Goal: Information Seeking & Learning: Stay updated

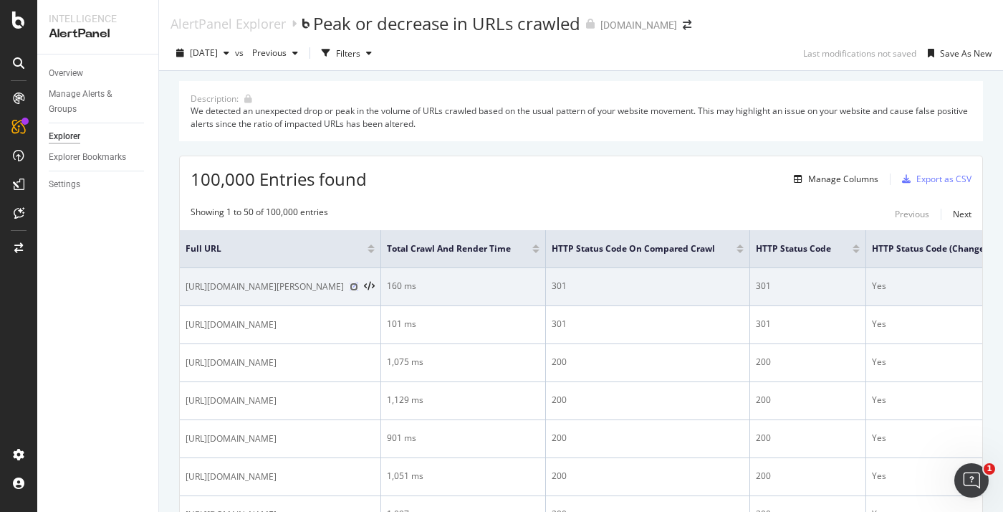
click at [358, 291] on icon at bounding box center [354, 286] width 9 height 9
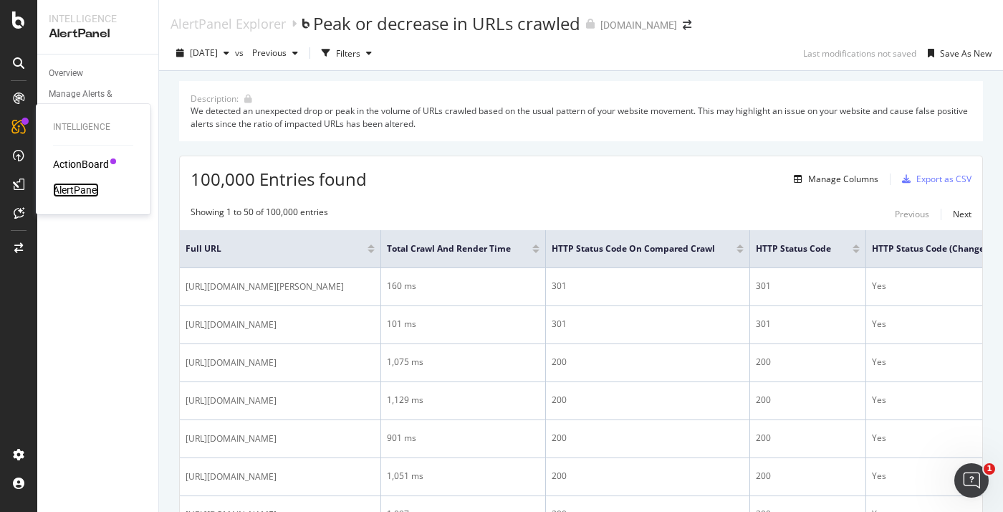
click at [83, 194] on div "AlertPanel" at bounding box center [76, 190] width 46 height 14
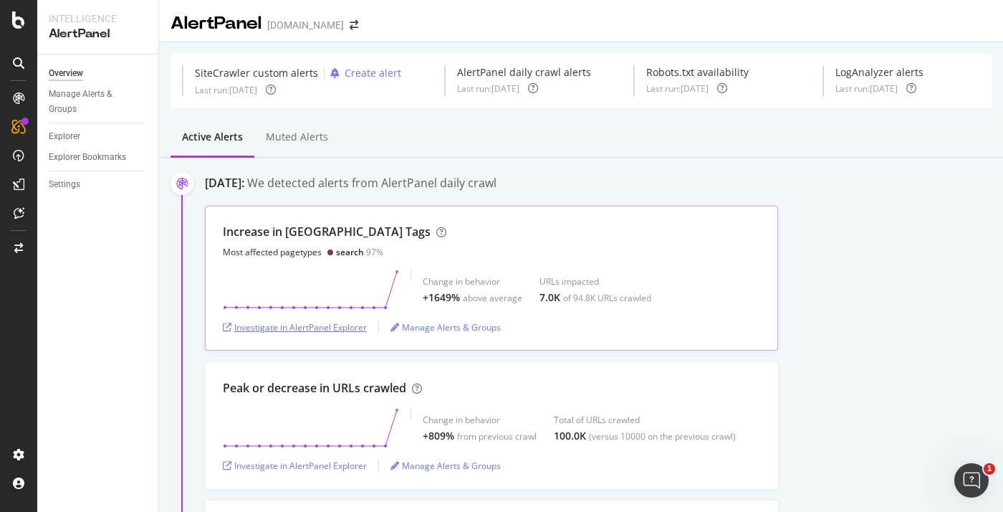
click at [332, 322] on div "Investigate in AlertPanel Explorer" at bounding box center [295, 327] width 144 height 12
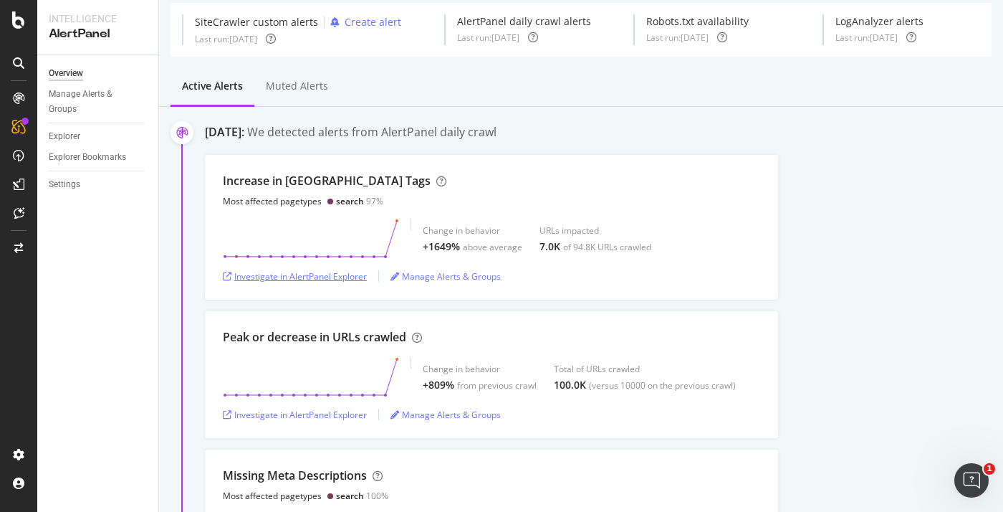
scroll to position [72, 0]
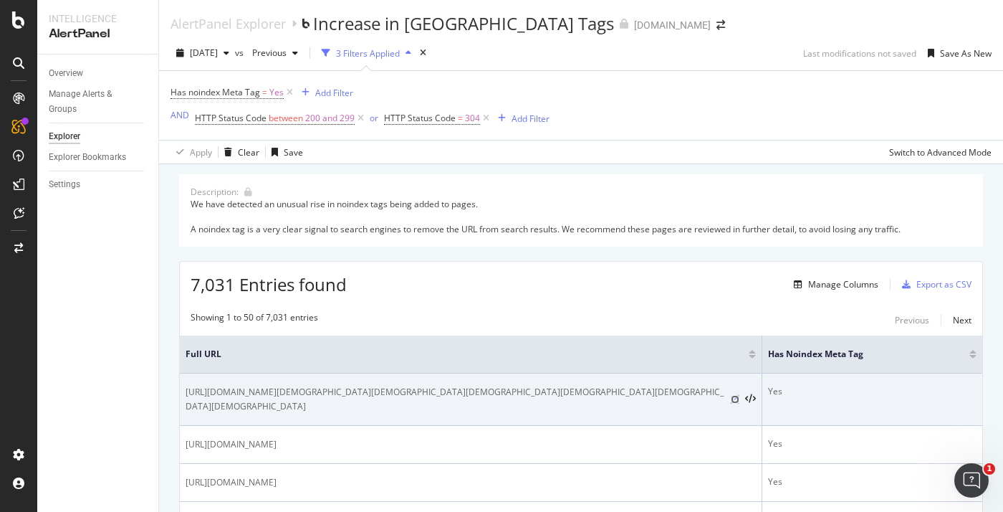
click at [731, 398] on icon at bounding box center [735, 399] width 9 height 9
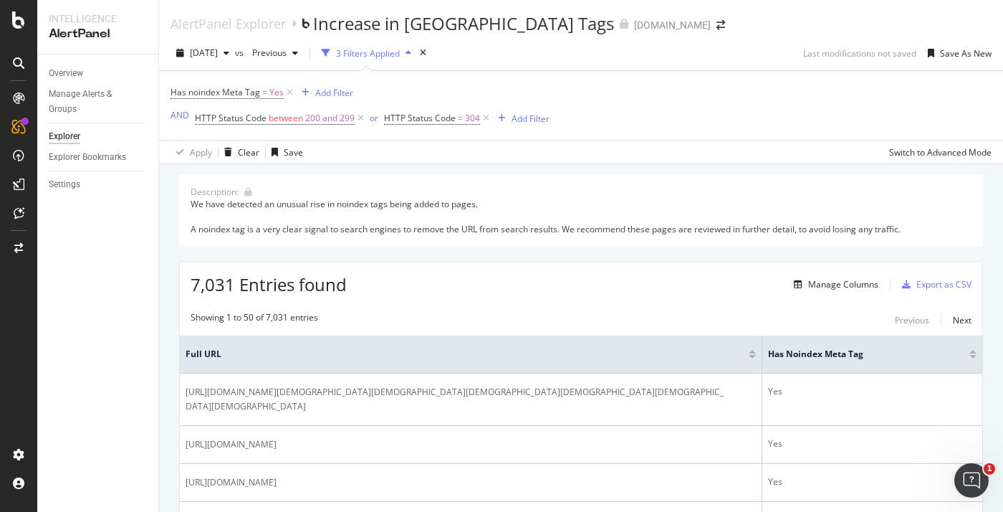
scroll to position [251, 0]
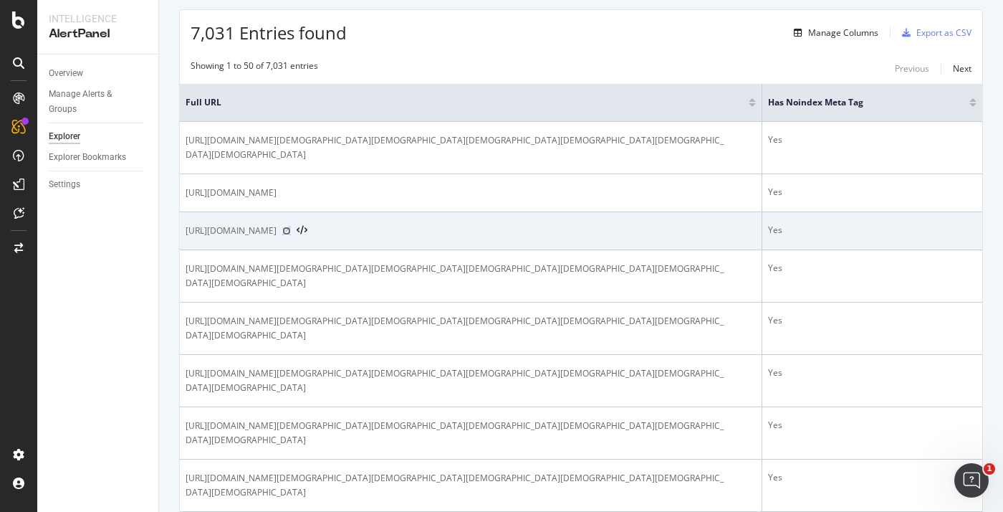
click at [291, 235] on icon at bounding box center [286, 230] width 9 height 9
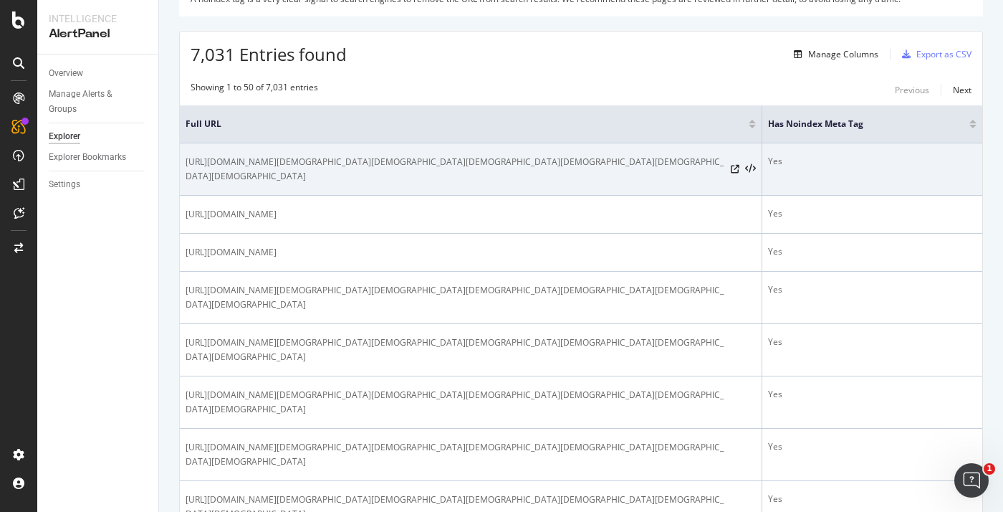
scroll to position [0, 0]
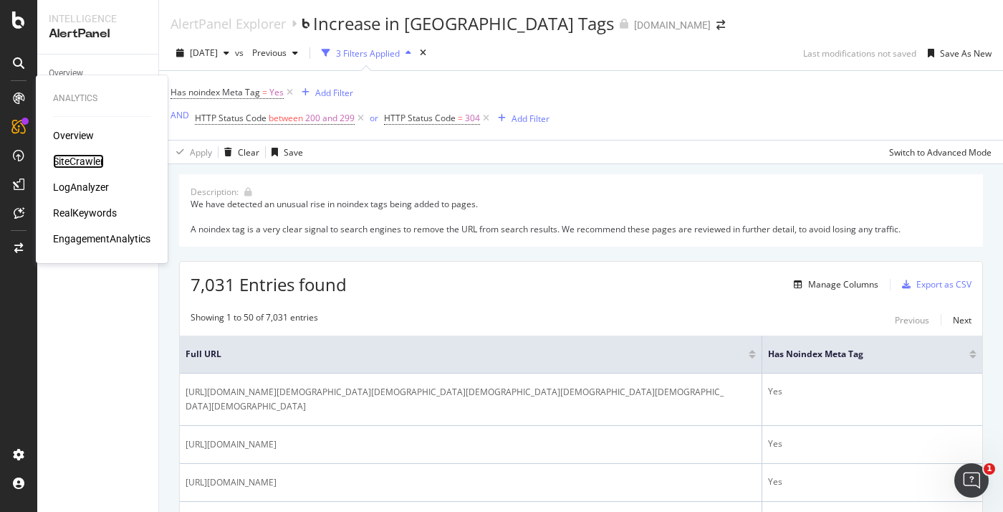
click at [77, 165] on div "SiteCrawler" at bounding box center [78, 161] width 51 height 14
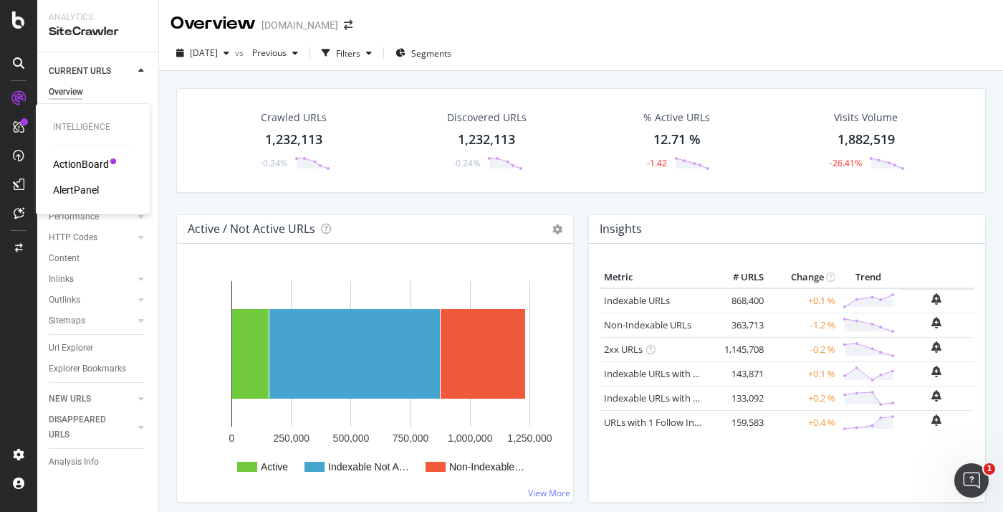
click at [87, 165] on div "ActionBoard" at bounding box center [81, 164] width 56 height 14
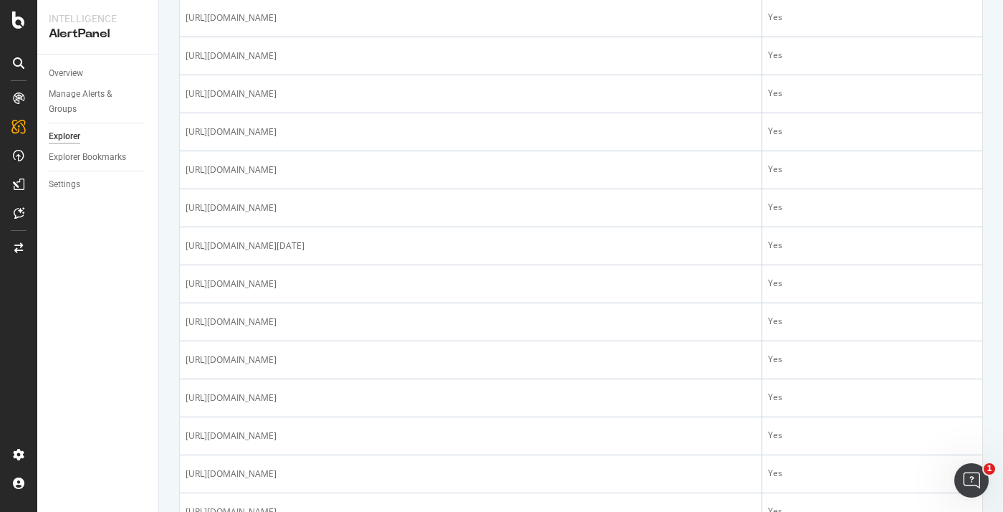
scroll to position [2060, 0]
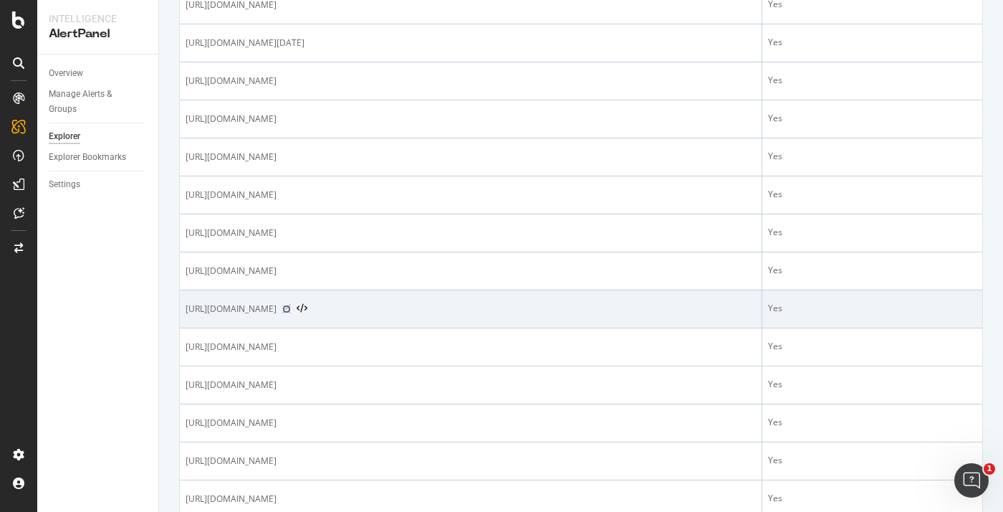
click at [291, 313] on icon at bounding box center [286, 308] width 9 height 9
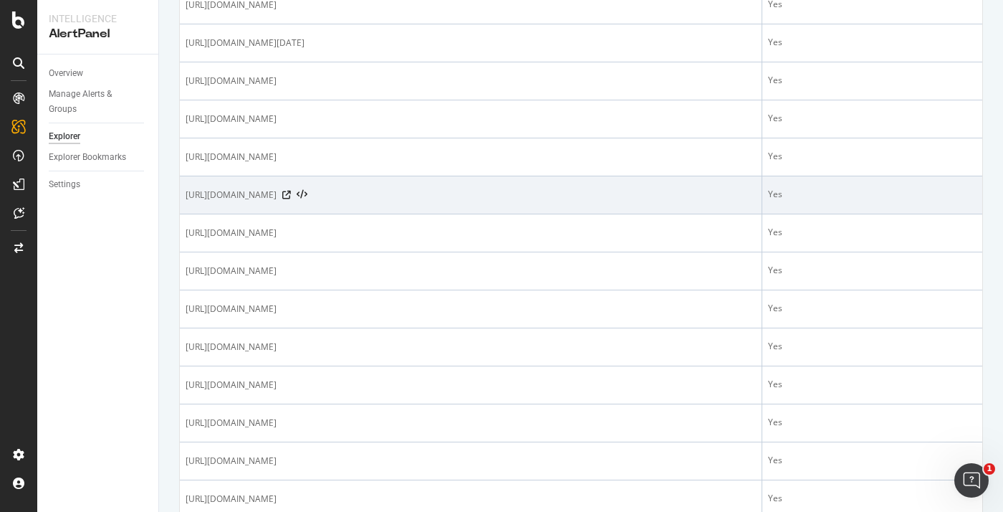
scroll to position [2245, 0]
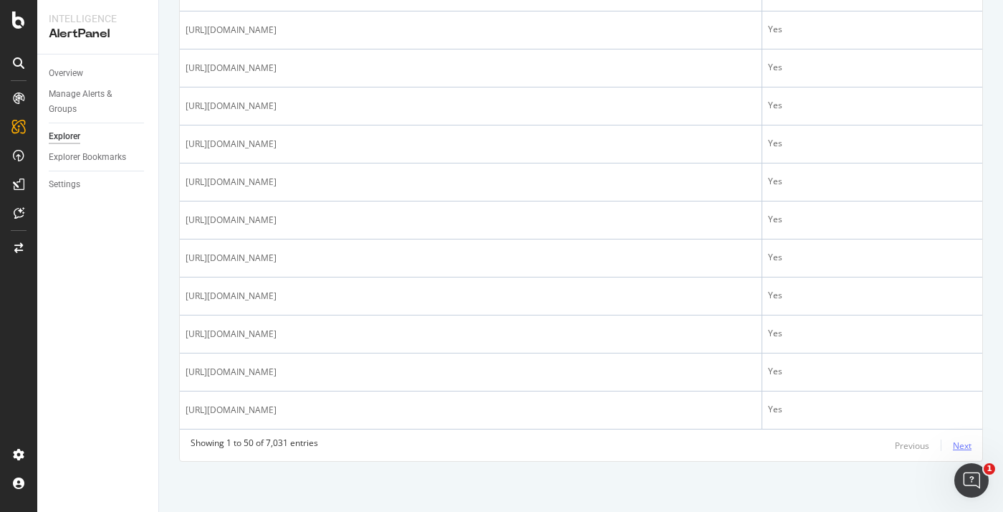
click at [959, 449] on div "Next" at bounding box center [962, 445] width 19 height 12
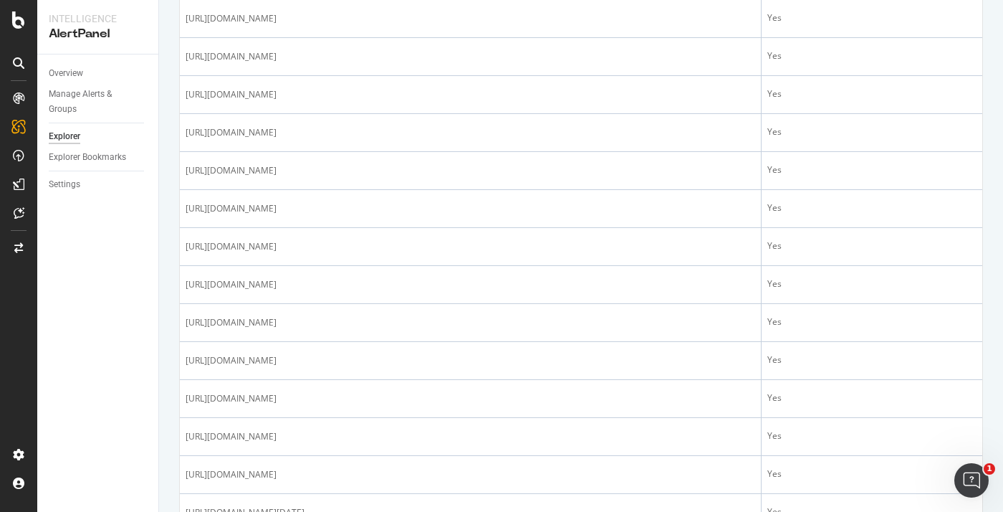
scroll to position [1843, 0]
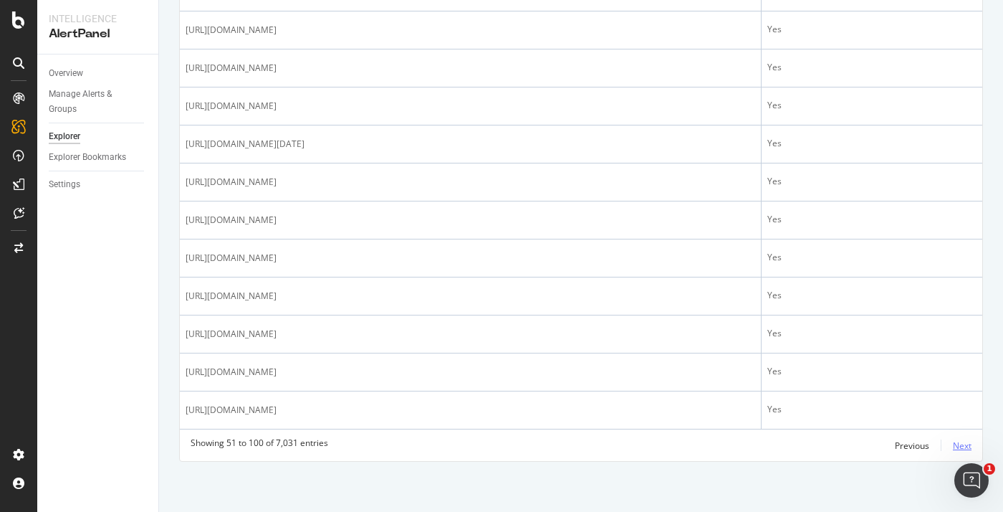
click at [955, 444] on div "Next" at bounding box center [962, 445] width 19 height 12
click at [913, 446] on div "Previous" at bounding box center [912, 445] width 34 height 12
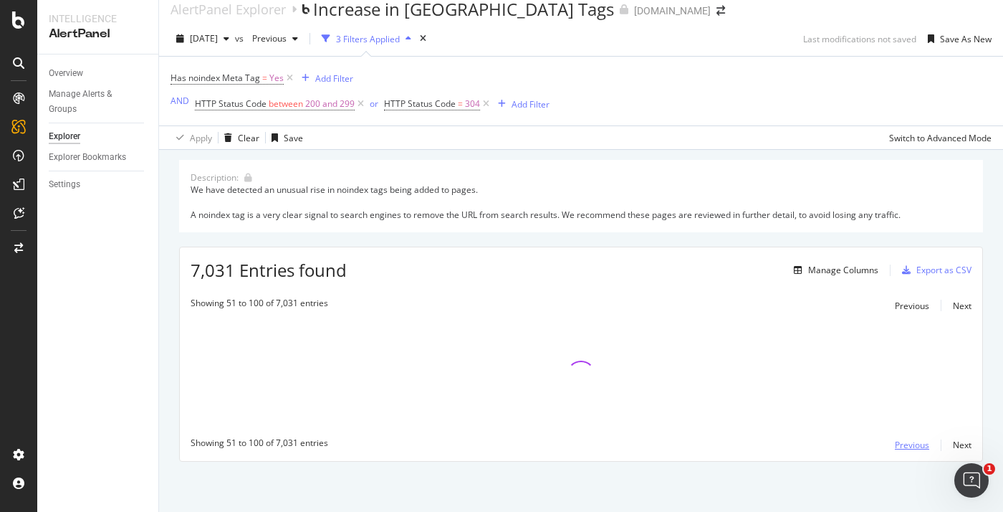
click at [913, 446] on div "Previous" at bounding box center [912, 444] width 34 height 12
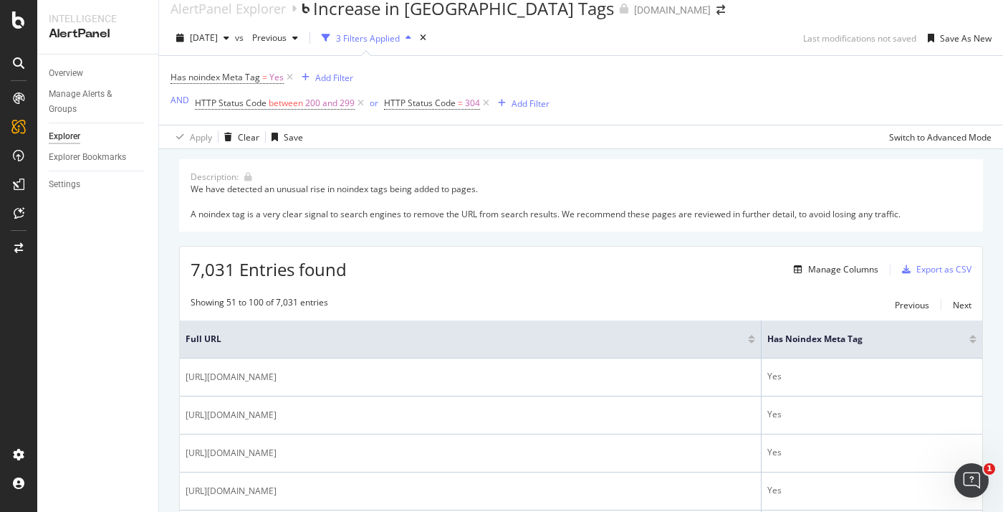
scroll to position [1843, 0]
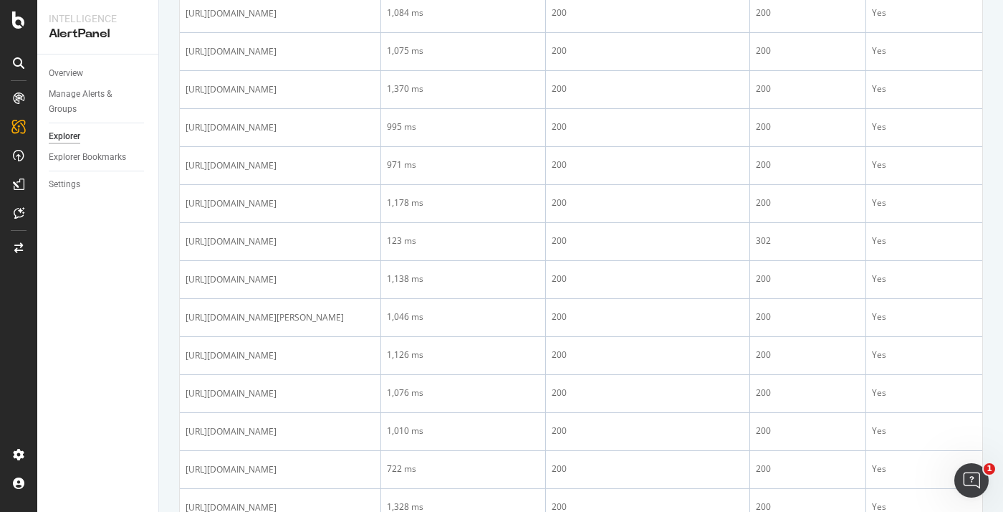
scroll to position [1433, 0]
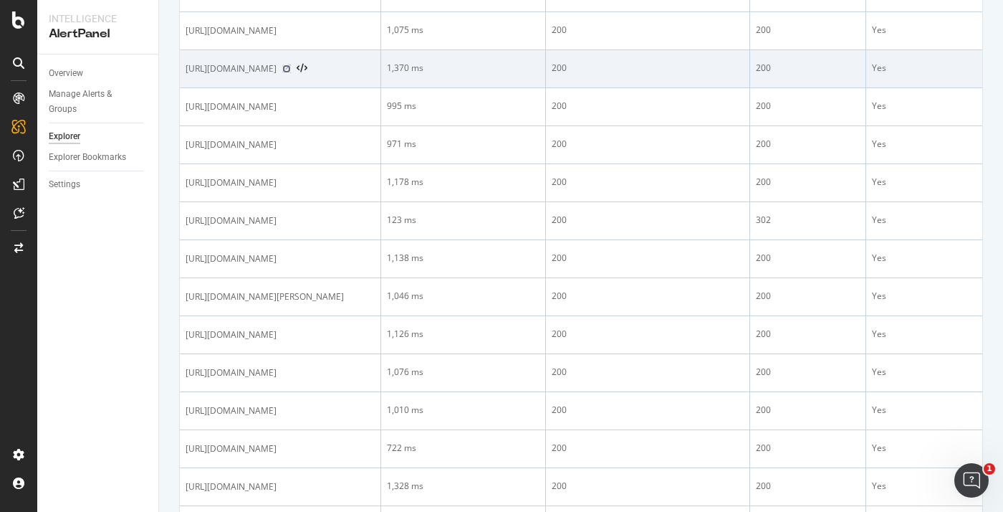
click at [291, 73] on icon at bounding box center [286, 68] width 9 height 9
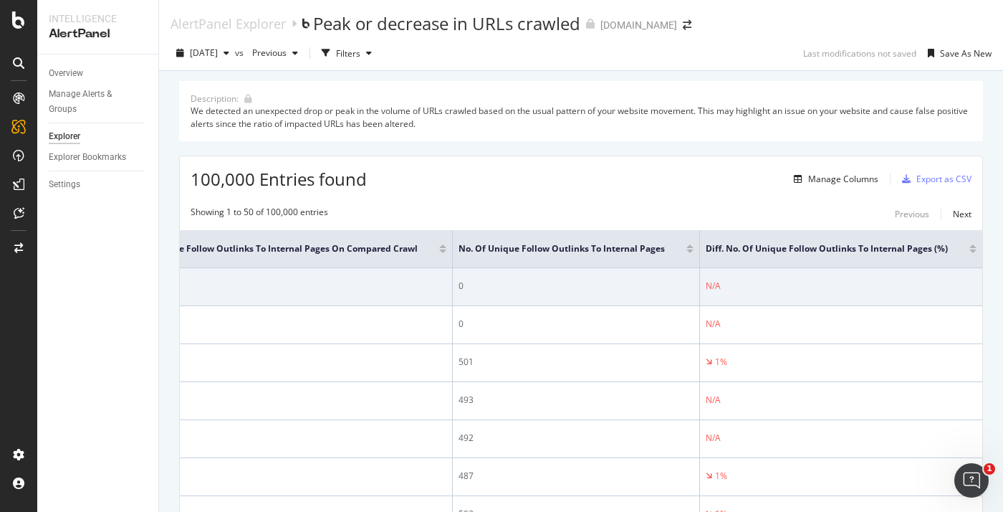
scroll to position [0, 1066]
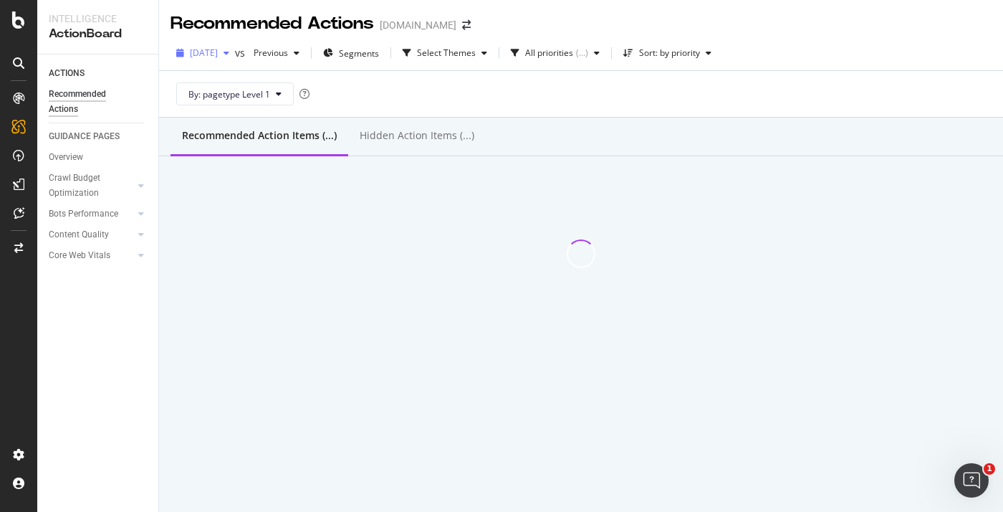
click at [229, 49] on icon "button" at bounding box center [227, 53] width 6 height 9
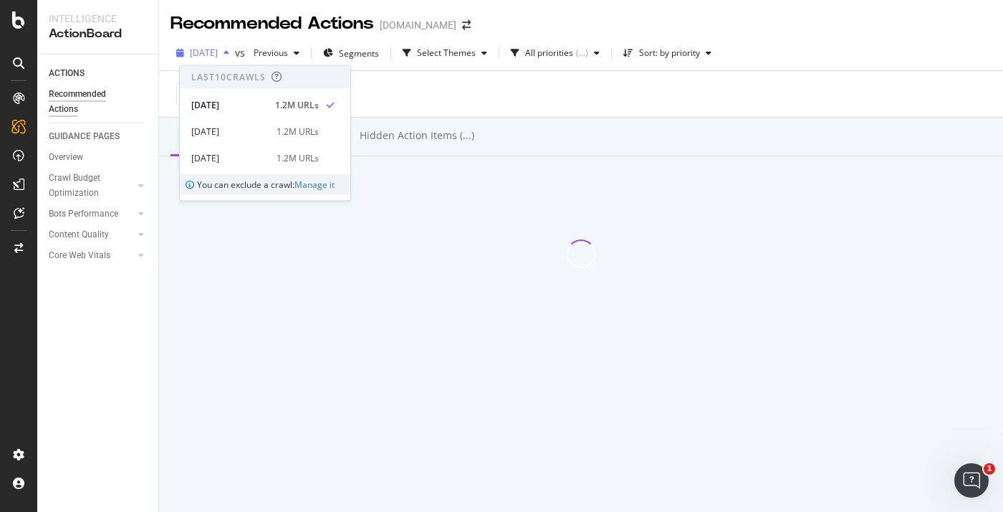
click at [218, 50] on span "2025 Aug. 9th" at bounding box center [204, 53] width 28 height 12
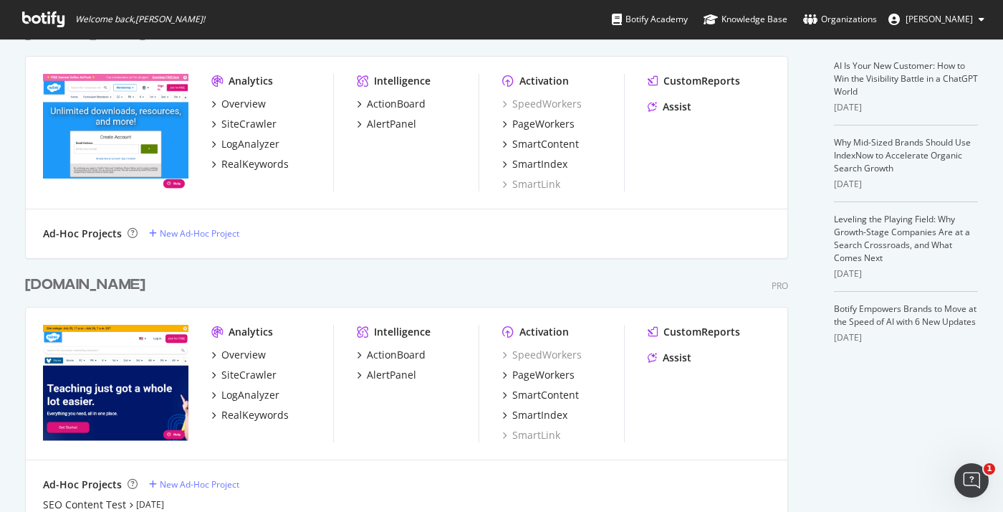
scroll to position [367, 0]
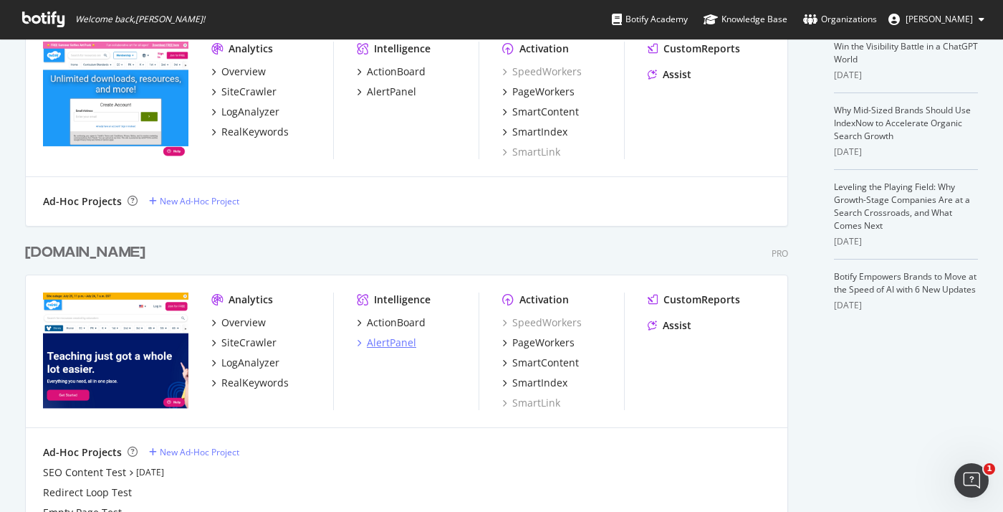
click at [386, 339] on div "AlertPanel" at bounding box center [391, 342] width 49 height 14
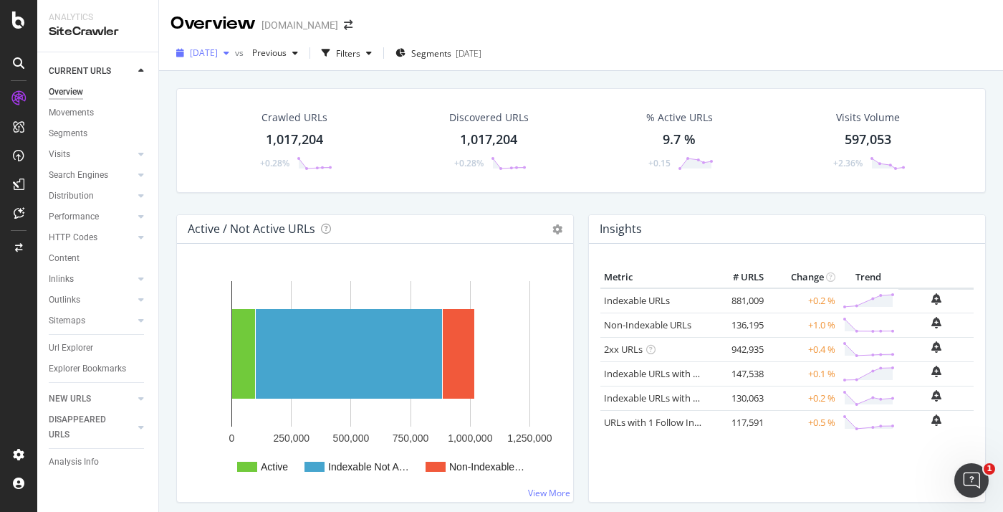
click at [218, 56] on span "[DATE]" at bounding box center [204, 53] width 28 height 12
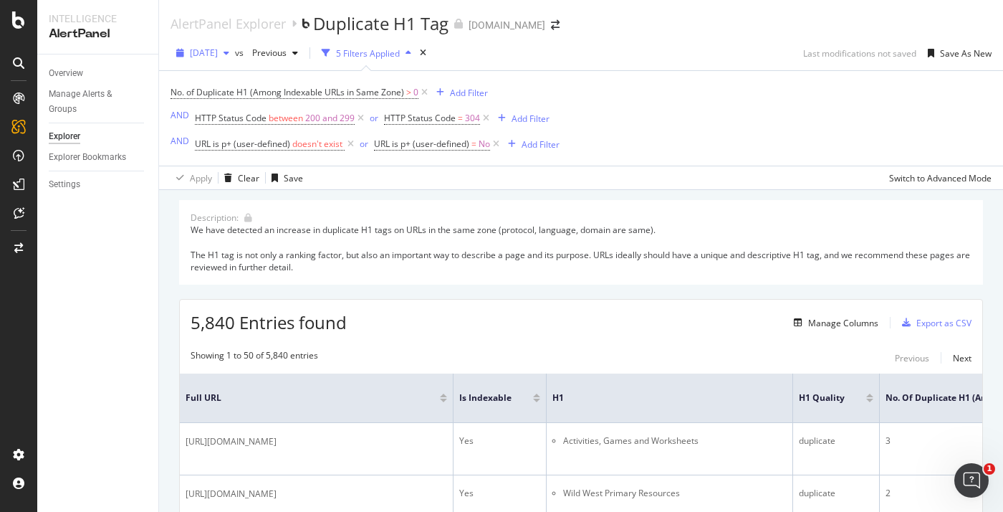
click at [229, 55] on icon "button" at bounding box center [227, 53] width 6 height 9
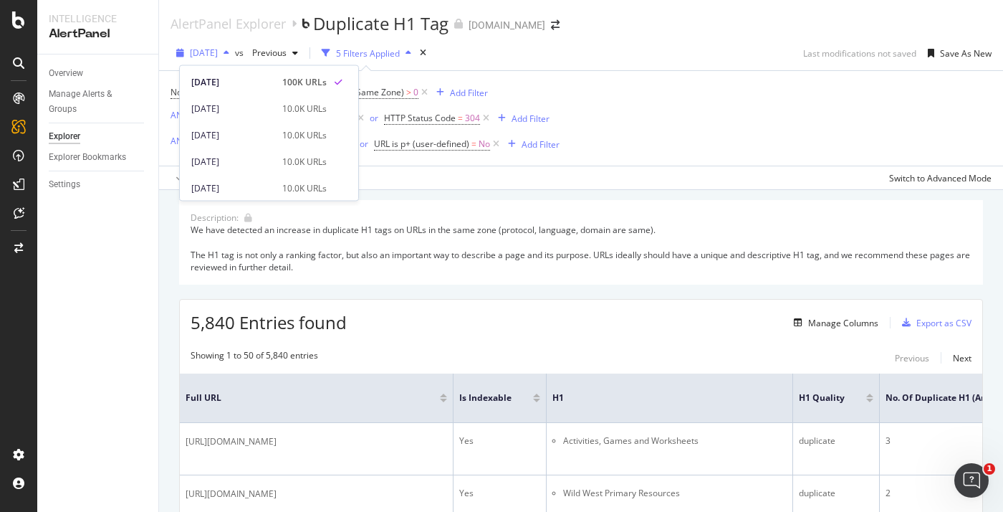
click at [229, 55] on icon "button" at bounding box center [227, 53] width 6 height 9
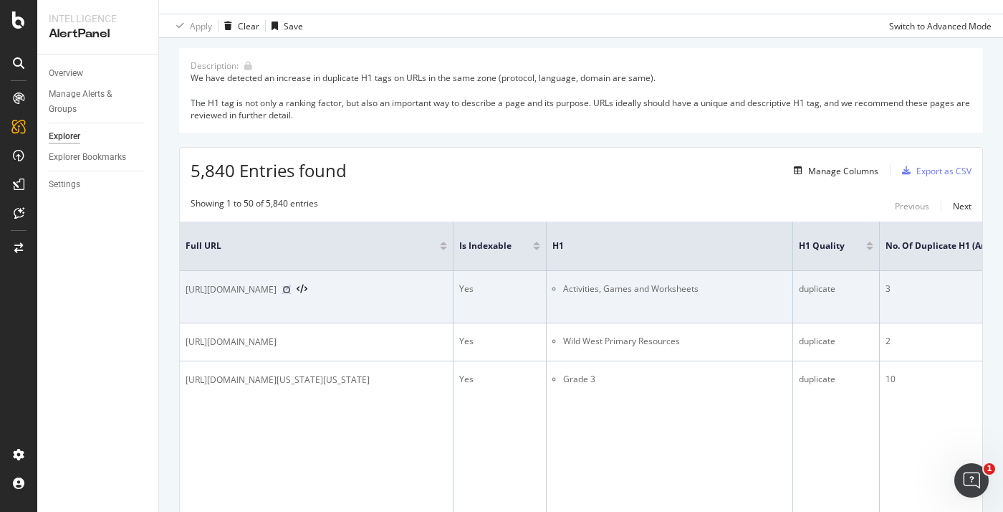
click at [291, 294] on icon at bounding box center [286, 289] width 9 height 9
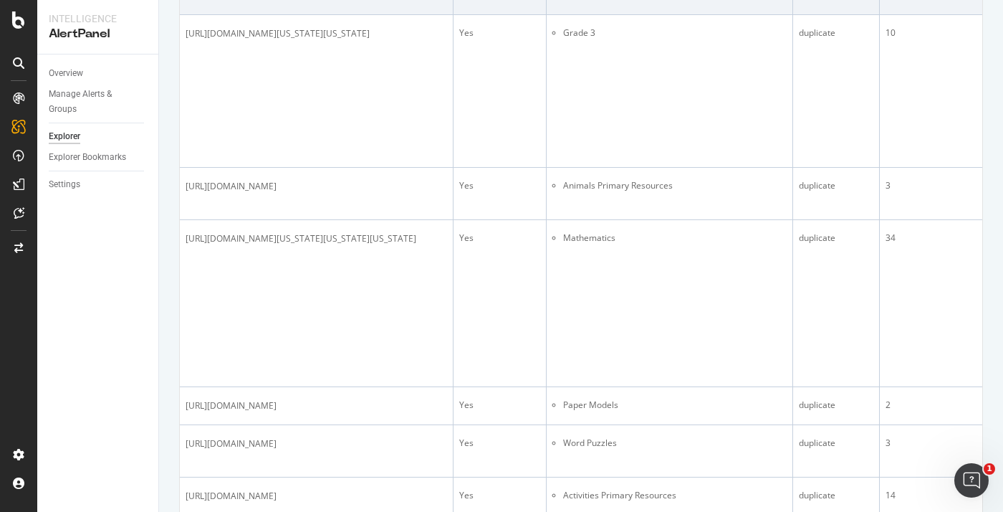
scroll to position [701, 0]
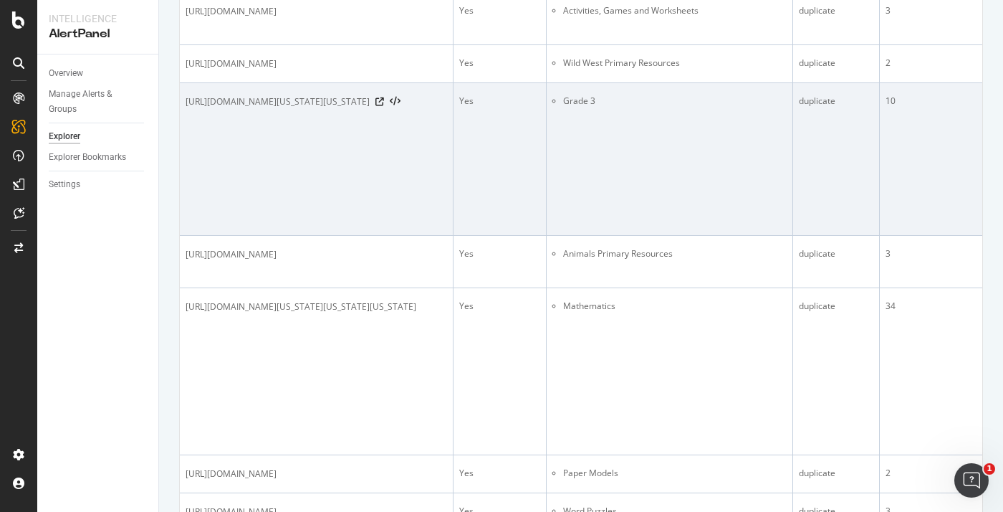
scroll to position [0, 0]
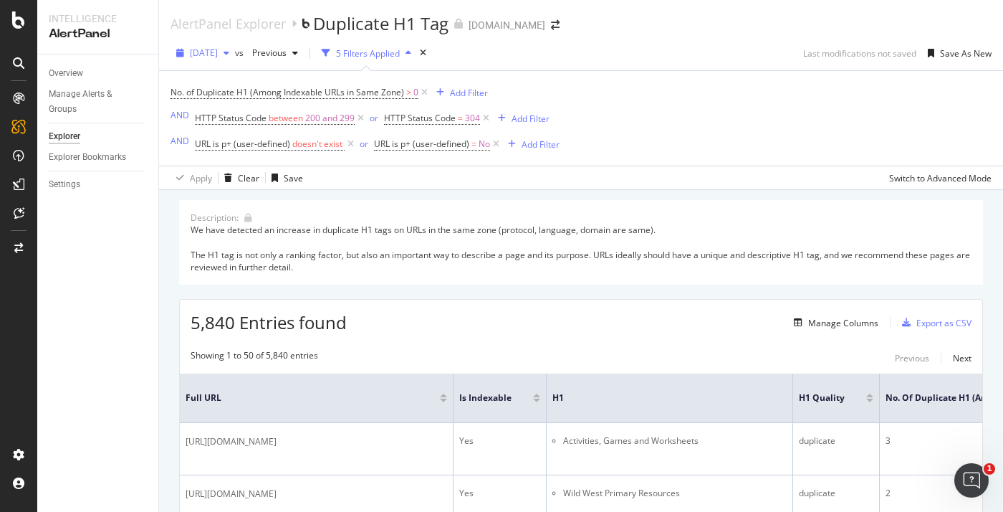
click at [218, 51] on span "2025 Aug. 21st" at bounding box center [204, 53] width 28 height 12
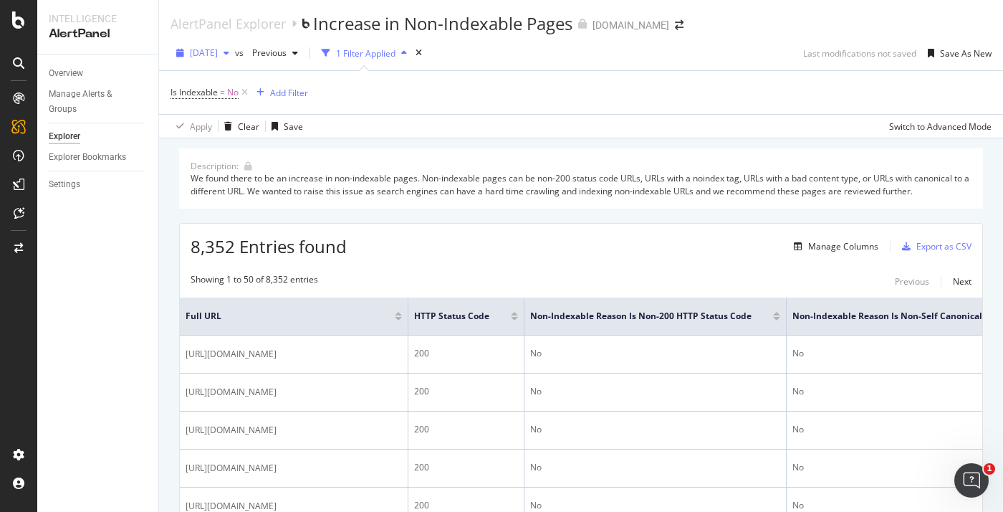
click at [235, 53] on div "button" at bounding box center [226, 53] width 17 height 9
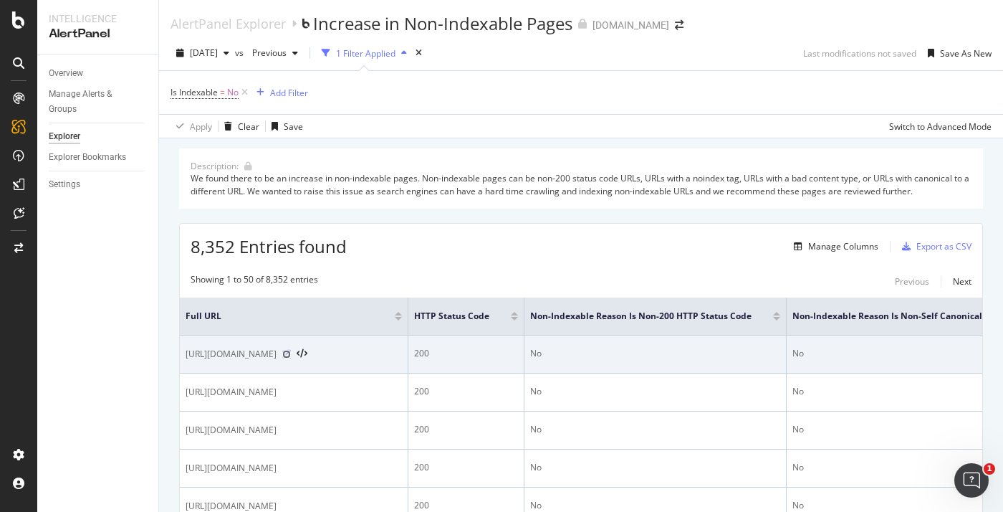
click at [291, 355] on icon at bounding box center [286, 354] width 9 height 9
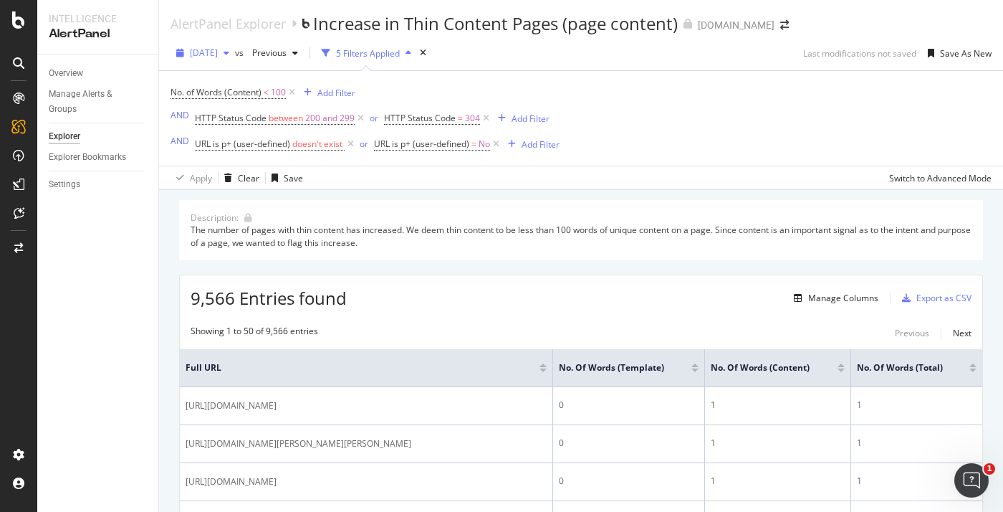
click at [218, 56] on span "[DATE]" at bounding box center [204, 53] width 28 height 12
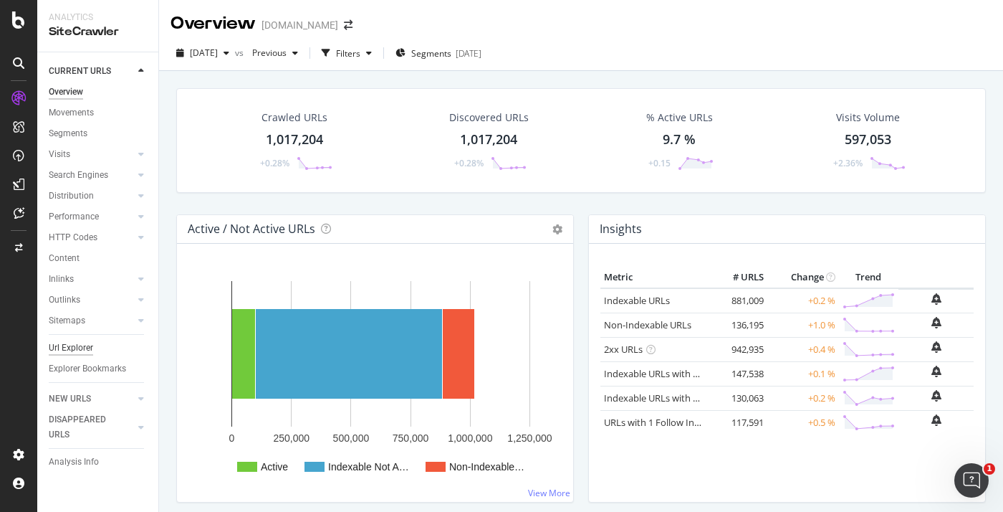
click at [69, 347] on div "Url Explorer" at bounding box center [71, 347] width 44 height 15
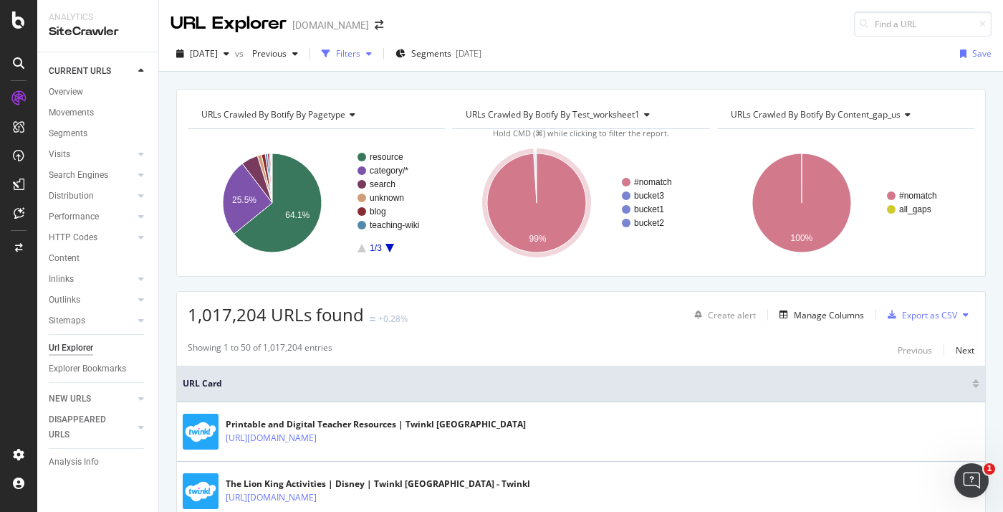
click at [375, 62] on div "Filters" at bounding box center [347, 53] width 62 height 21
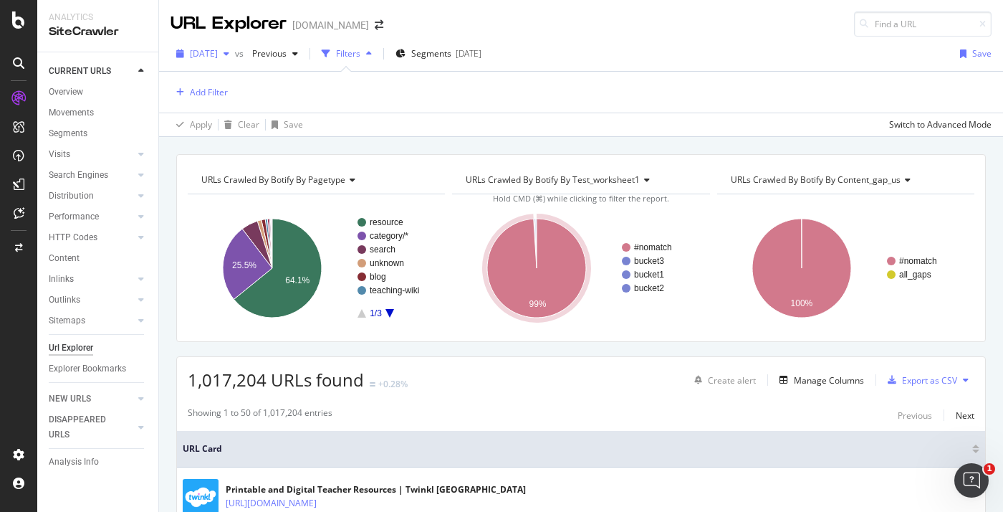
click at [199, 52] on span "2025 Aug. 8th" at bounding box center [204, 53] width 28 height 12
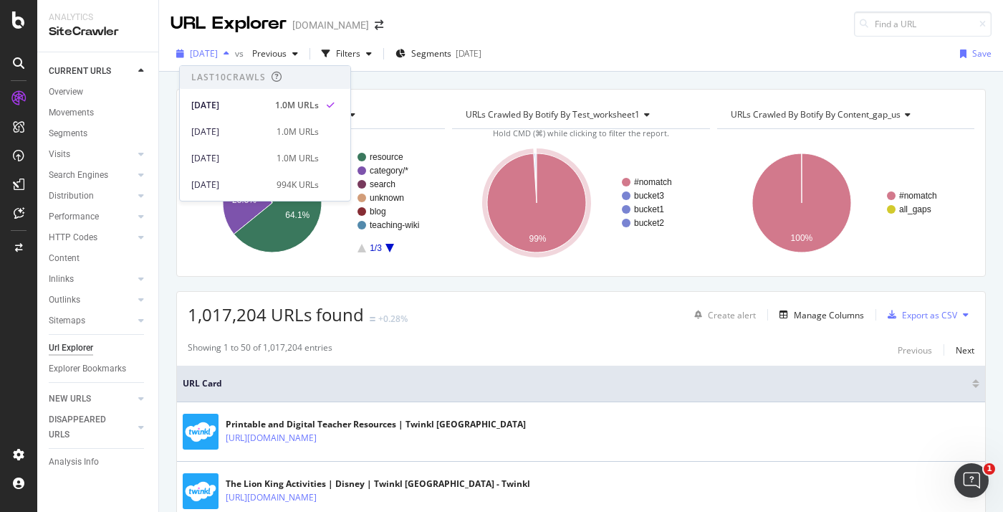
click at [210, 52] on span "2025 Aug. 8th" at bounding box center [204, 53] width 28 height 12
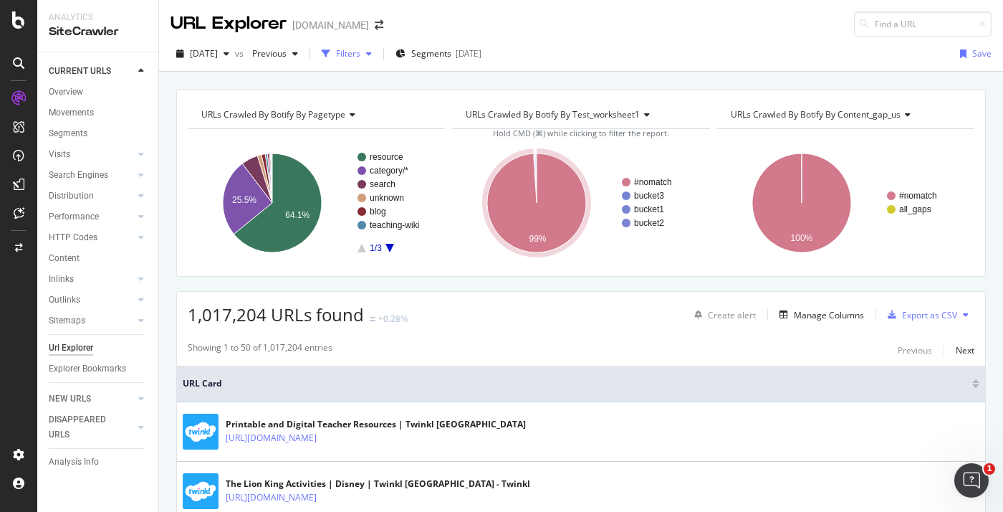
click at [378, 61] on div "Filters" at bounding box center [347, 53] width 62 height 21
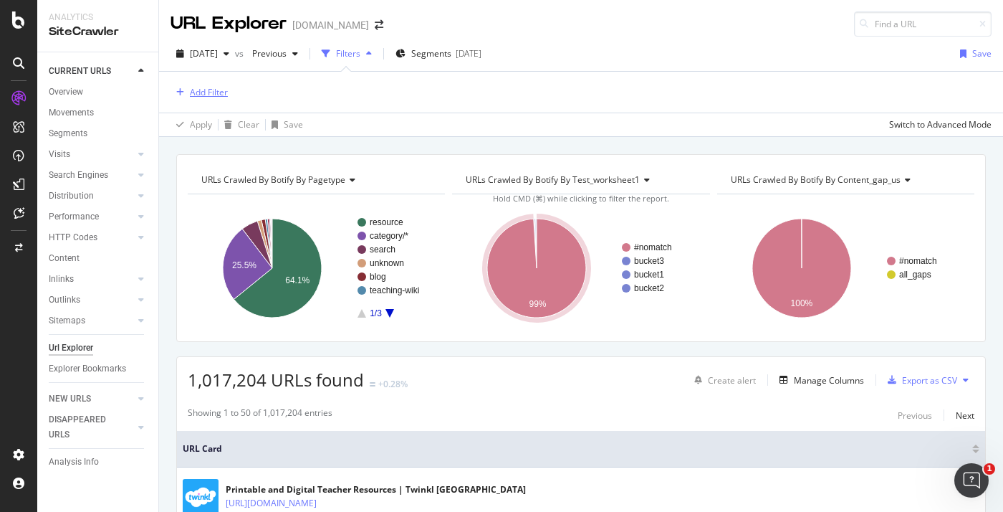
click at [211, 94] on div "Add Filter" at bounding box center [209, 92] width 38 height 12
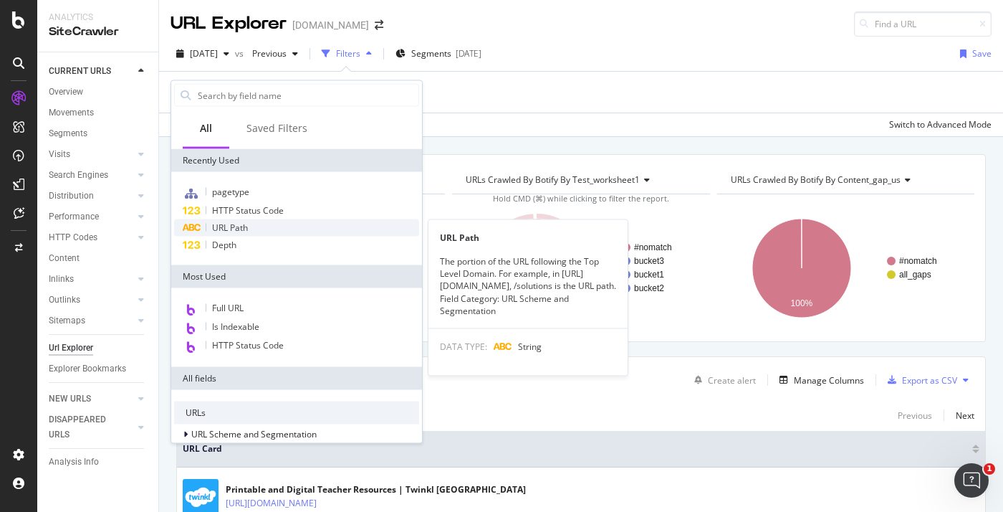
click at [250, 229] on div "URL Path" at bounding box center [296, 227] width 245 height 17
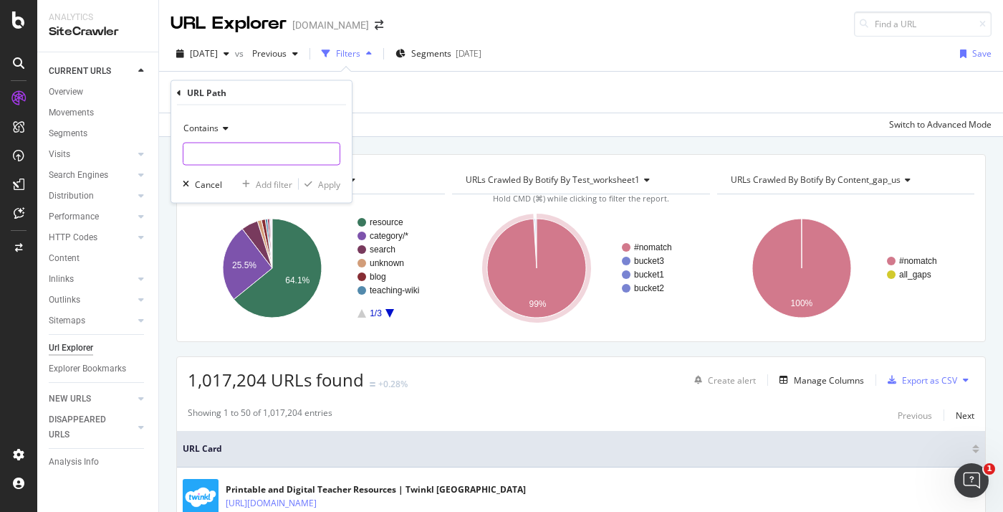
click at [238, 156] on input "text" at bounding box center [261, 154] width 156 height 23
paste input "/search?q=multiplication+worksheet"
type input "/search?q=multiplication+worksheet"
click at [325, 174] on div "Contains /search?q=multiplication+worksheet Cancel Add filter Apply" at bounding box center [261, 153] width 181 height 97
click at [325, 181] on div "Apply" at bounding box center [329, 184] width 22 height 12
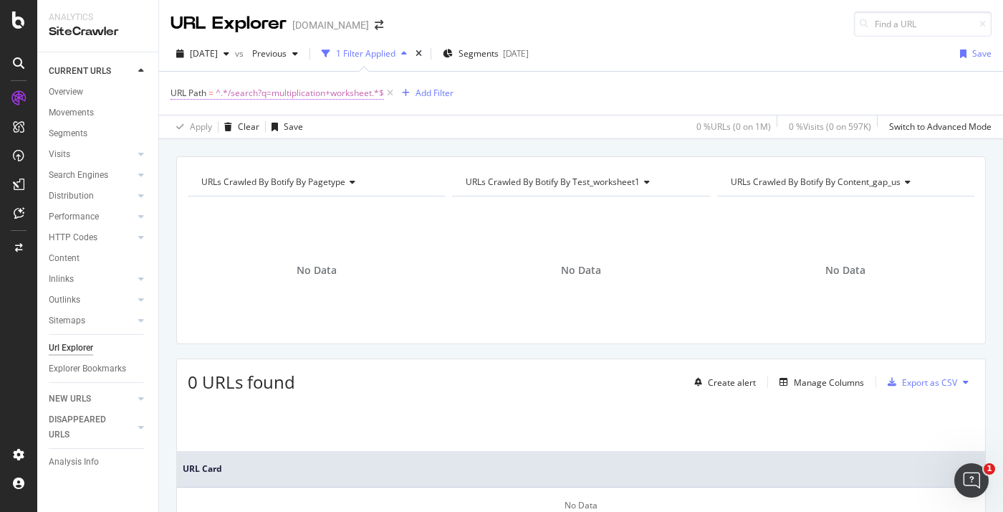
click at [307, 99] on span "^.*/search?q=multiplication+worksheet.*$" at bounding box center [300, 93] width 168 height 20
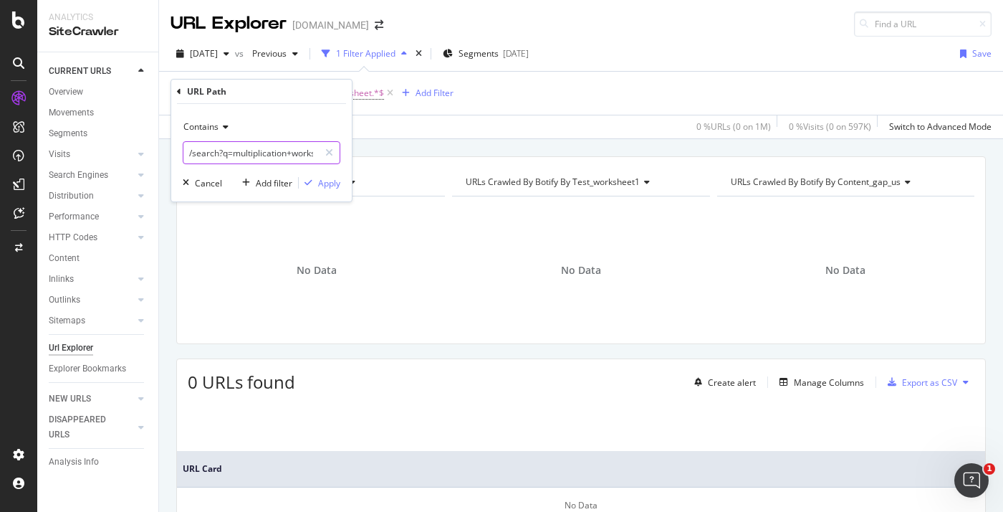
click at [226, 153] on input "/search?q=multiplication+worksheet" at bounding box center [250, 152] width 135 height 23
click at [221, 155] on input "/search?q=multiplication+worksheet" at bounding box center [250, 152] width 135 height 23
drag, startPoint x: 221, startPoint y: 153, endPoint x: 155, endPoint y: 153, distance: 66.6
click at [155, 153] on body "Analytics SiteCrawler CURRENT URLS Overview Movements Segments Visits Analysis …" at bounding box center [501, 256] width 1003 height 512
click at [226, 147] on input "/search?q=multiplication+worksheet" at bounding box center [250, 152] width 135 height 23
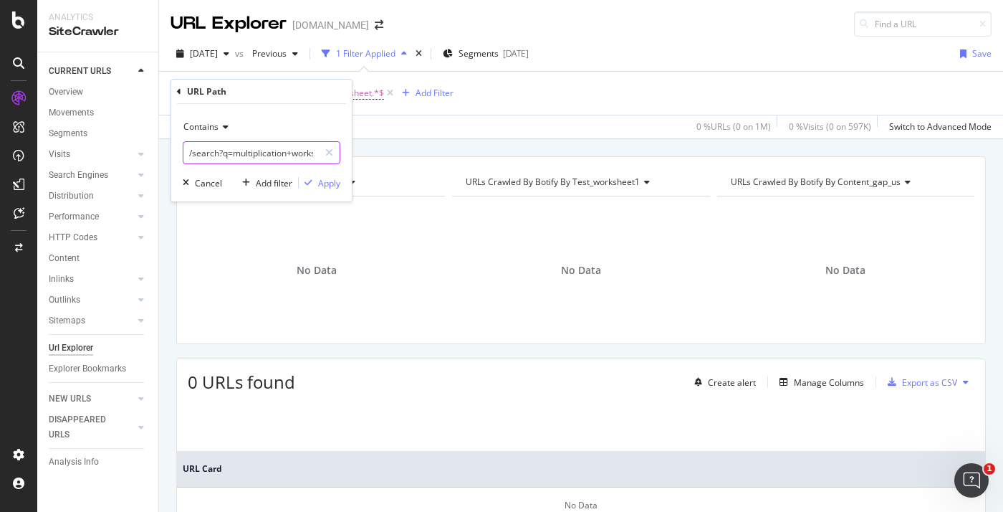
drag, startPoint x: 224, startPoint y: 158, endPoint x: 177, endPoint y: 156, distance: 46.6
click at [177, 156] on div "Contains /search?q=multiplication+worksheet Cancel Add filter Apply" at bounding box center [261, 152] width 181 height 97
type input "q=multiplication+worksheet"
click at [324, 181] on div "Apply" at bounding box center [329, 183] width 22 height 12
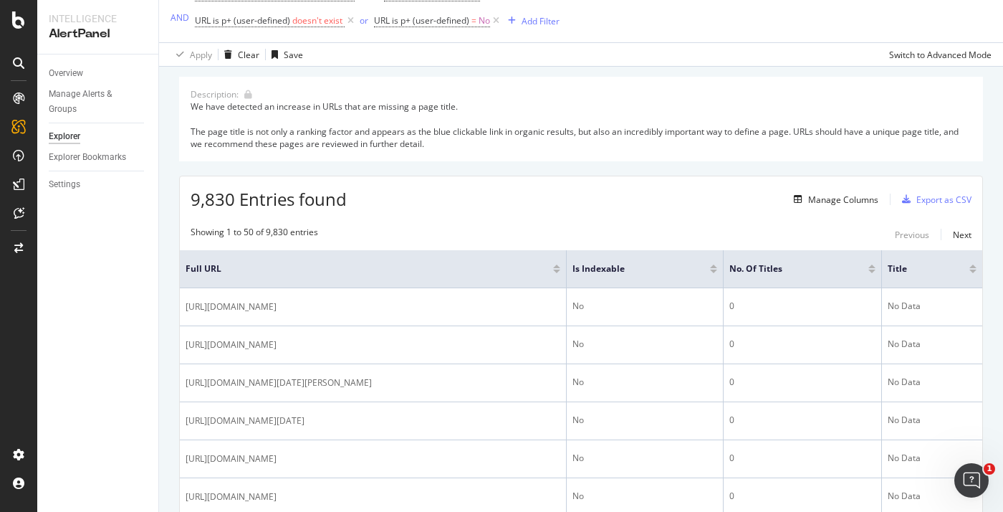
scroll to position [176, 0]
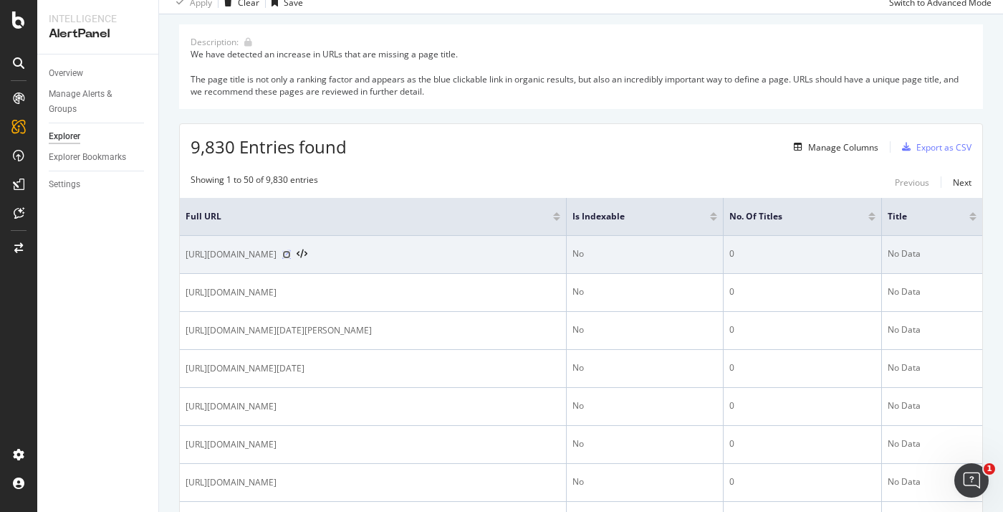
click at [291, 256] on icon at bounding box center [286, 254] width 9 height 9
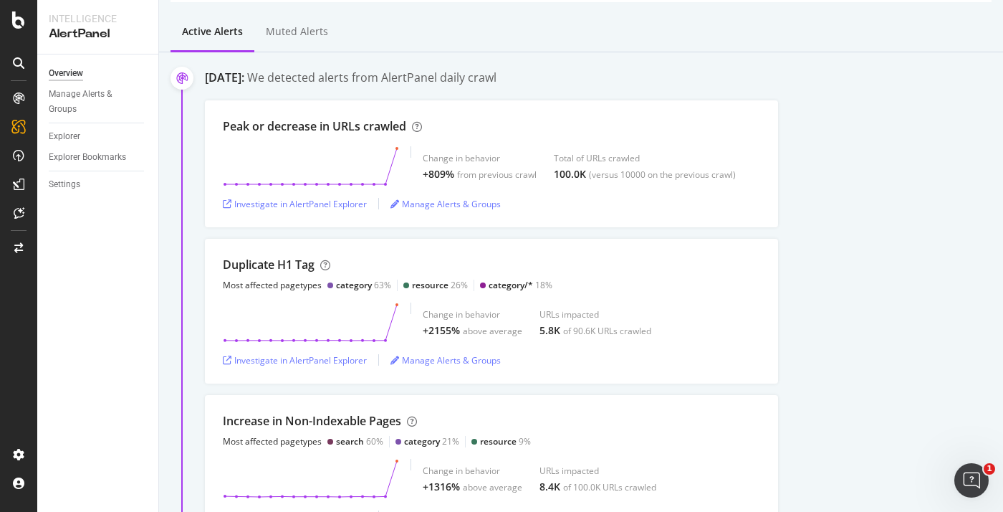
scroll to position [145, 0]
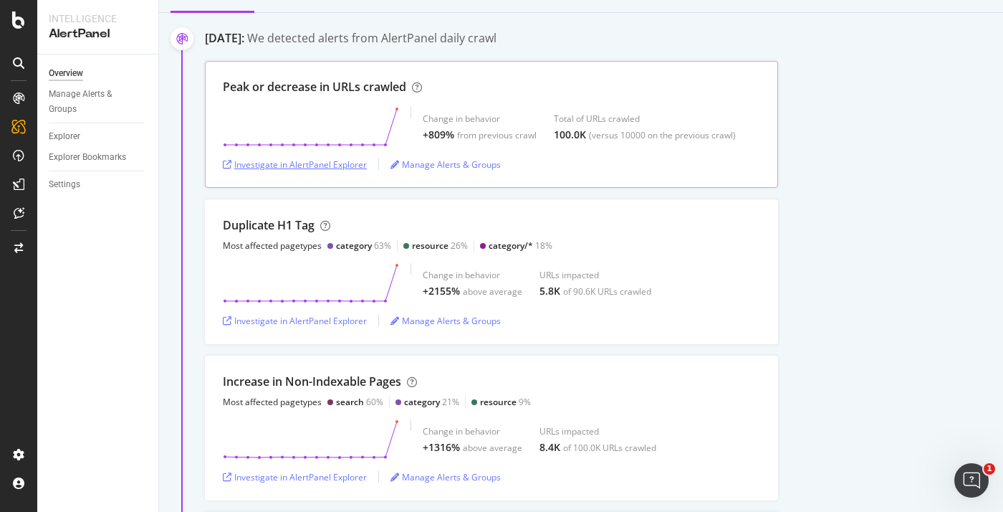
click at [312, 165] on div "Investigate in AlertPanel Explorer" at bounding box center [295, 164] width 144 height 12
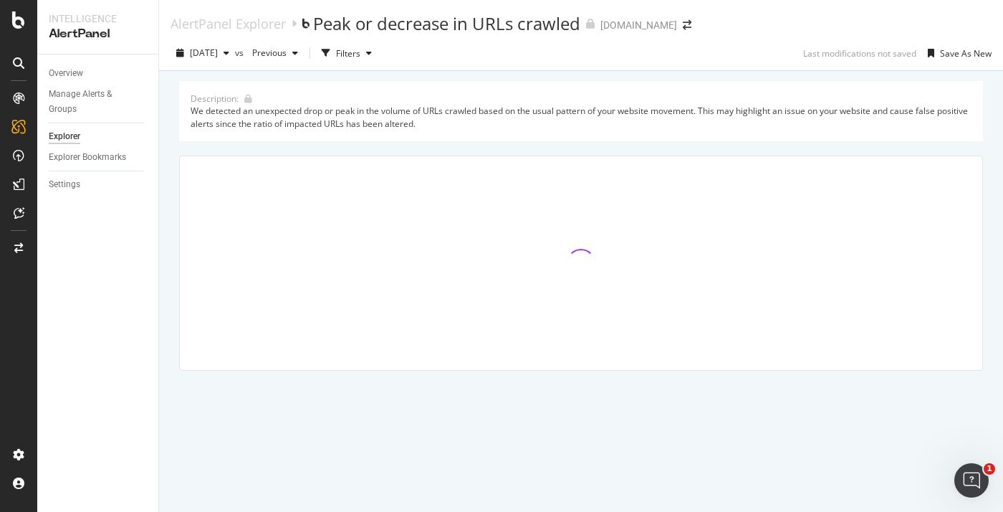
click at [218, 54] on span "[DATE]" at bounding box center [204, 53] width 28 height 12
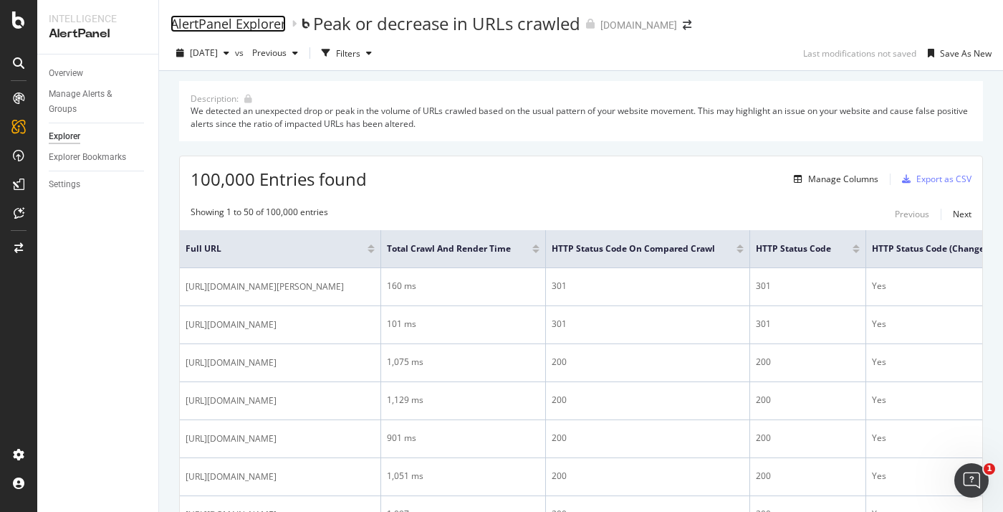
click at [226, 21] on div "AlertPanel Explorer" at bounding box center [228, 24] width 115 height 16
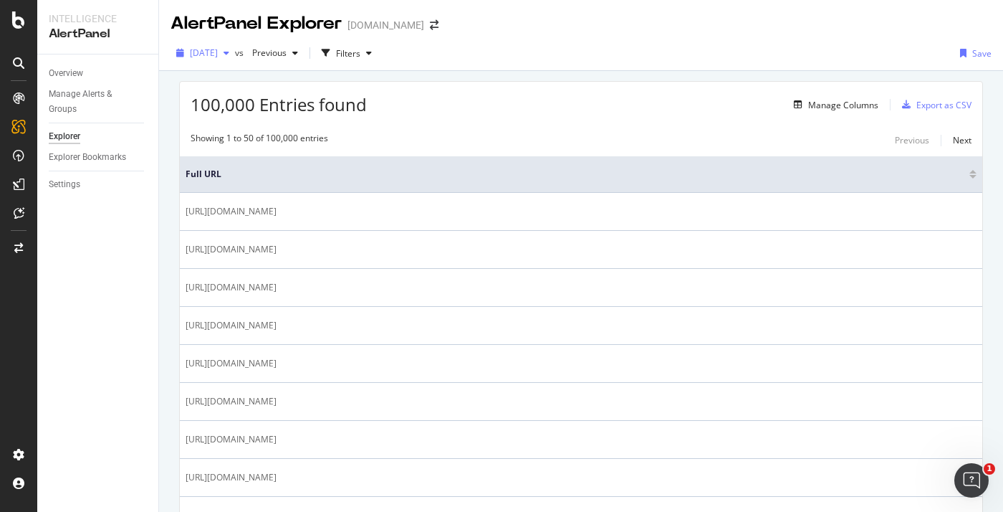
click at [214, 49] on span "[DATE]" at bounding box center [204, 53] width 28 height 12
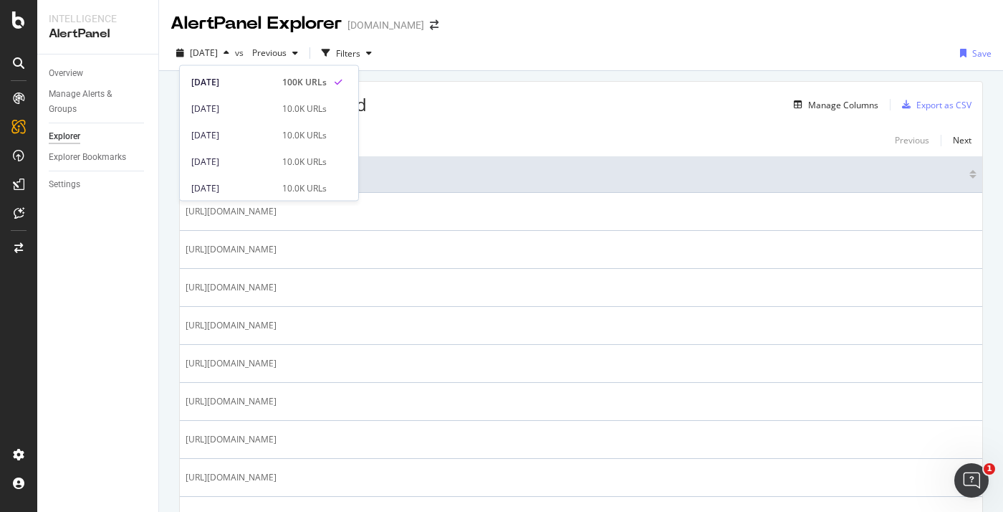
click at [84, 64] on div "Overview" at bounding box center [104, 73] width 110 height 21
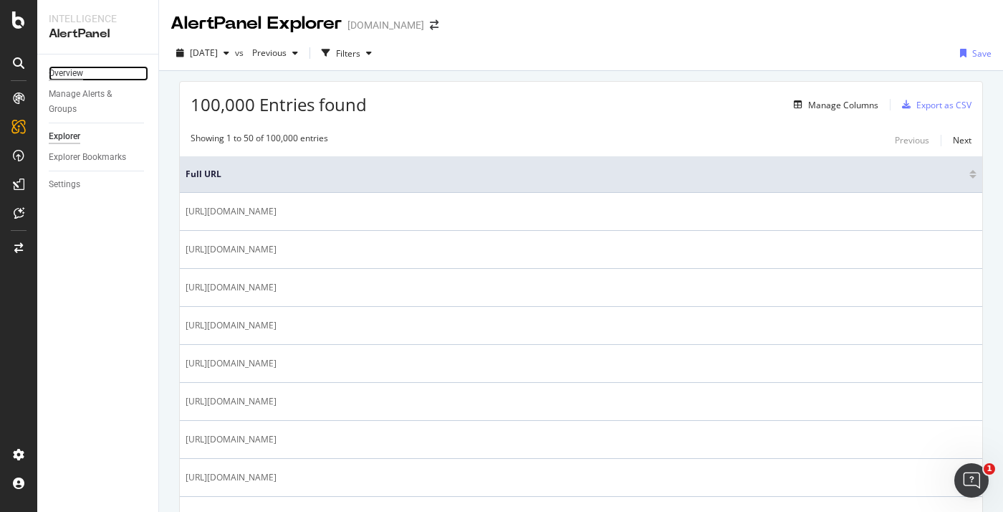
click at [75, 72] on div "Overview" at bounding box center [66, 73] width 34 height 15
click at [72, 80] on div "Overview" at bounding box center [66, 73] width 34 height 15
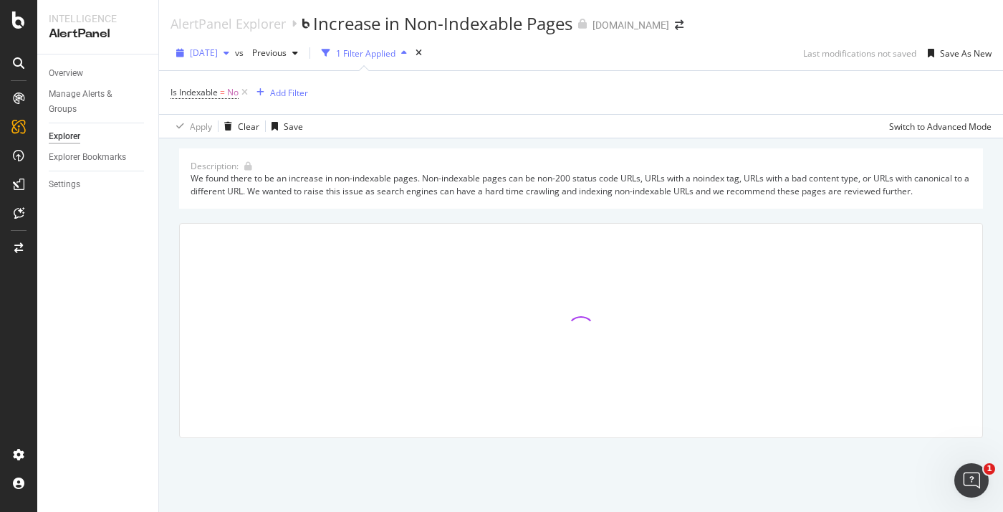
click at [218, 54] on span "[DATE]" at bounding box center [204, 53] width 28 height 12
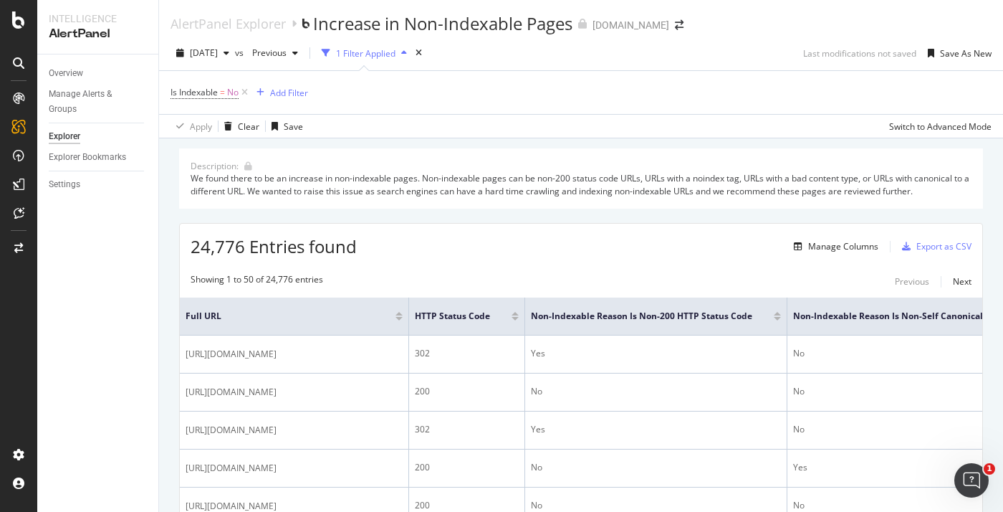
click at [218, 57] on span "[DATE]" at bounding box center [204, 53] width 28 height 12
click at [226, 21] on div "AlertPanel Explorer" at bounding box center [228, 24] width 115 height 16
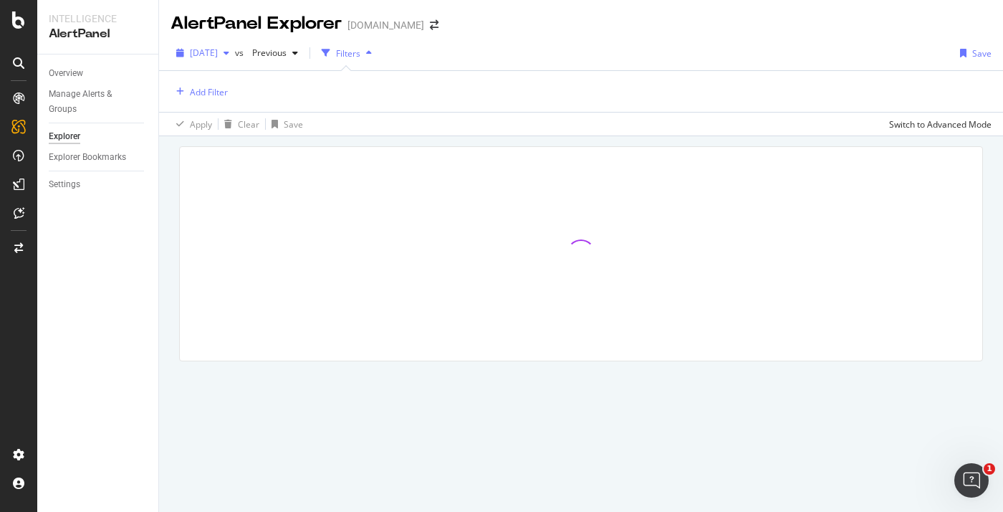
click at [218, 54] on span "[DATE]" at bounding box center [204, 53] width 28 height 12
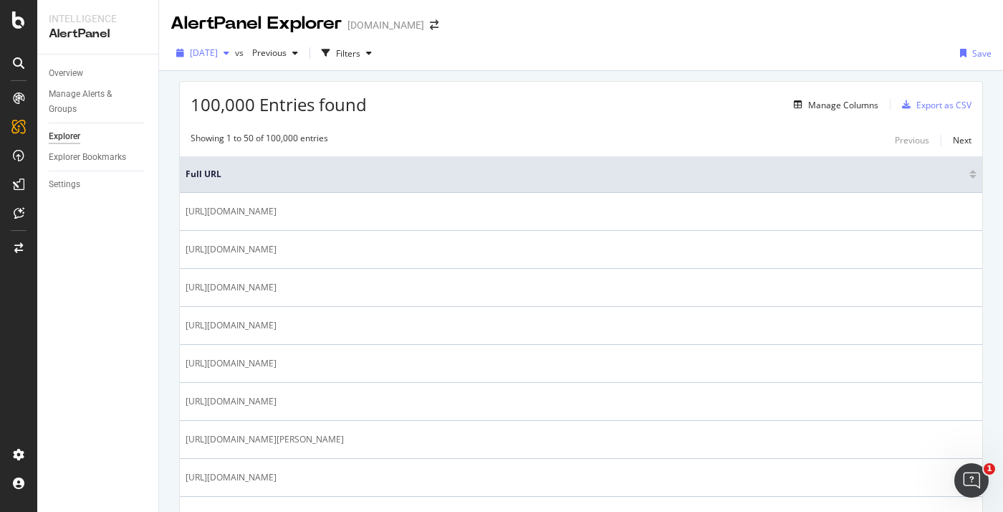
click at [213, 55] on span "[DATE]" at bounding box center [204, 53] width 28 height 12
click at [72, 80] on div "Overview" at bounding box center [66, 73] width 34 height 15
click at [218, 52] on span "[DATE]" at bounding box center [204, 53] width 28 height 12
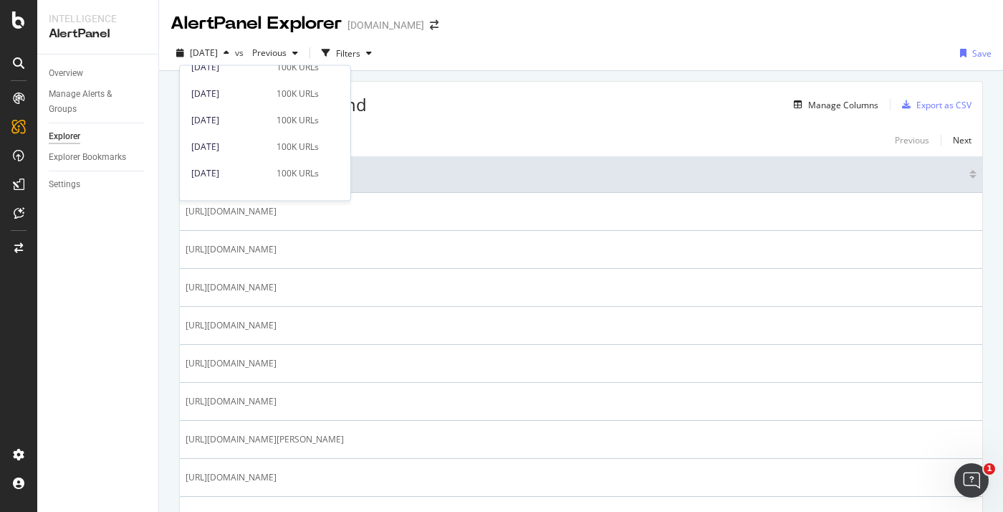
scroll to position [1451, 0]
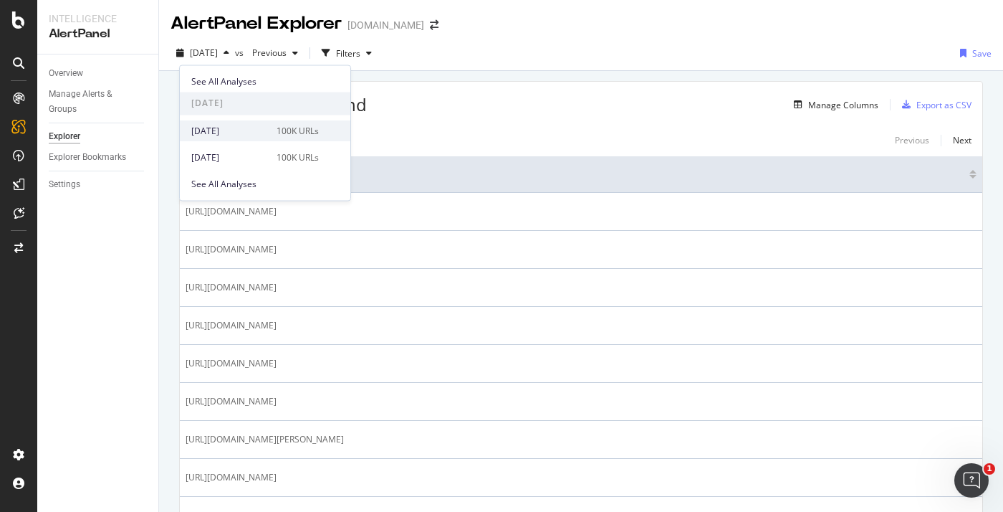
click at [293, 133] on div "100K URLs" at bounding box center [298, 131] width 42 height 13
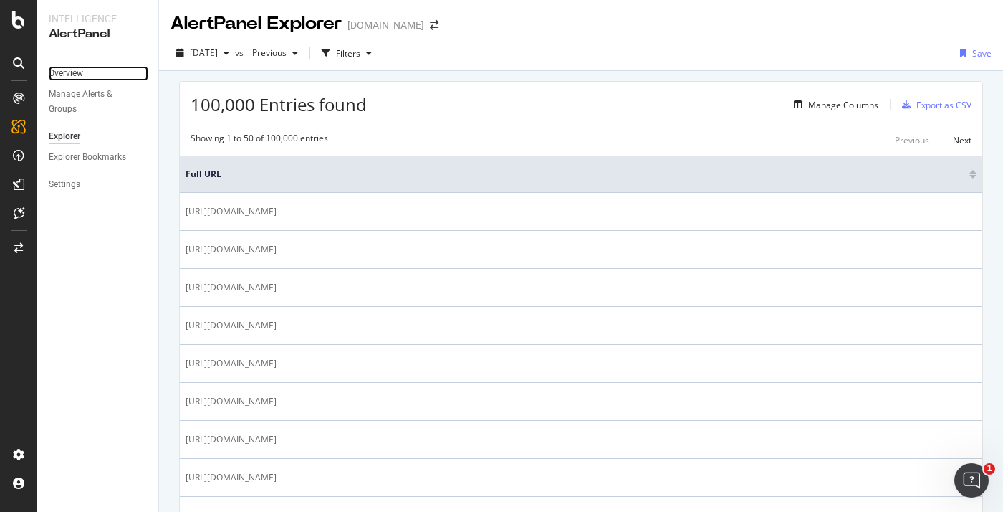
click at [97, 77] on link "Overview" at bounding box center [99, 73] width 100 height 15
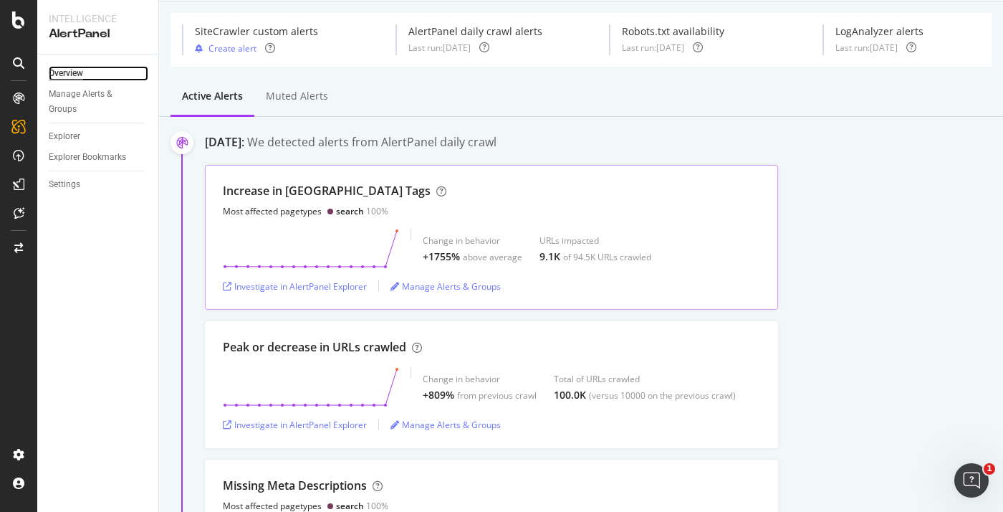
scroll to position [97, 0]
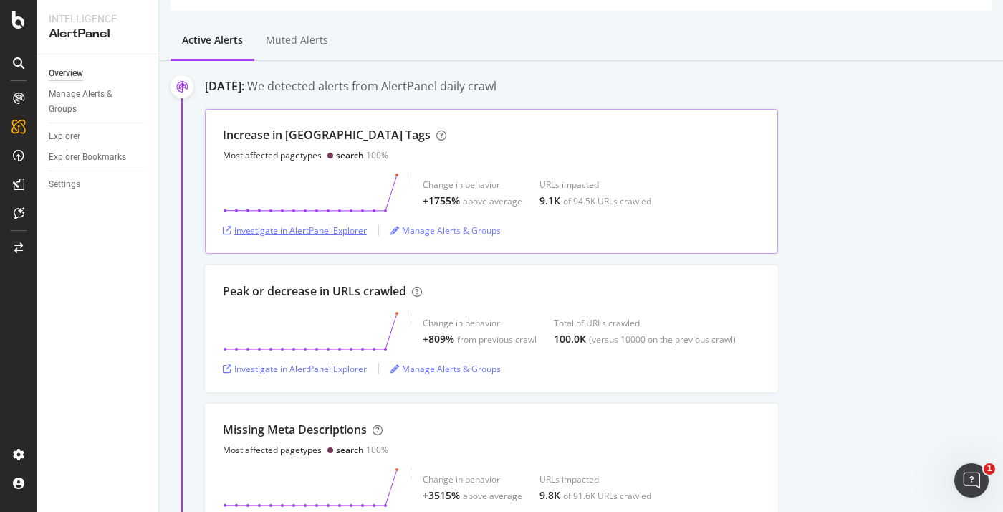
click at [307, 231] on div "Investigate in AlertPanel Explorer" at bounding box center [295, 230] width 144 height 12
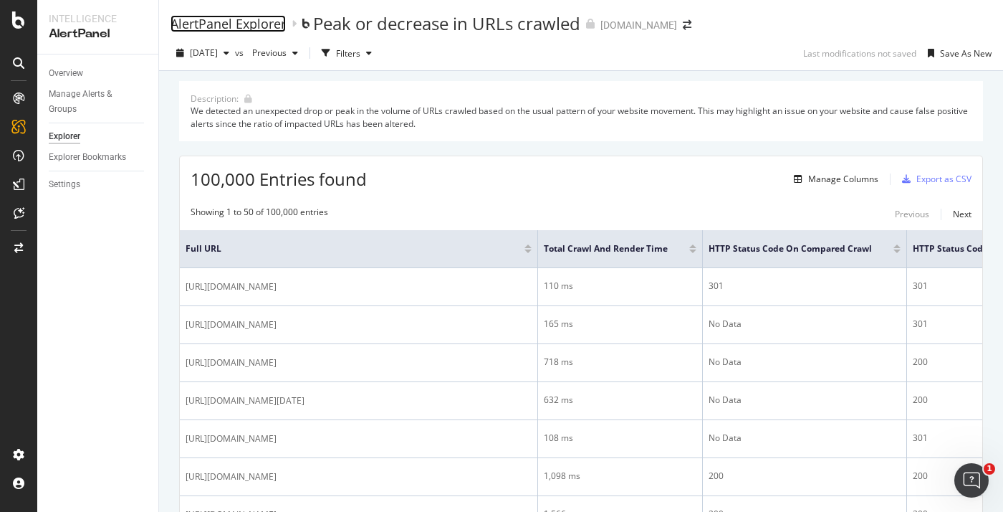
click at [223, 20] on div "AlertPanel Explorer" at bounding box center [228, 24] width 115 height 16
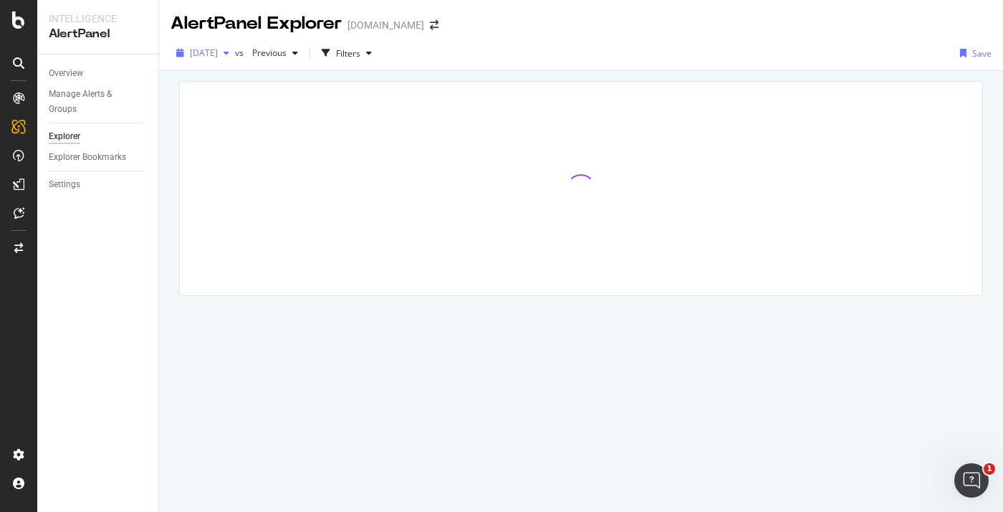
click at [210, 59] on div "2025 Aug. 21st" at bounding box center [203, 52] width 64 height 21
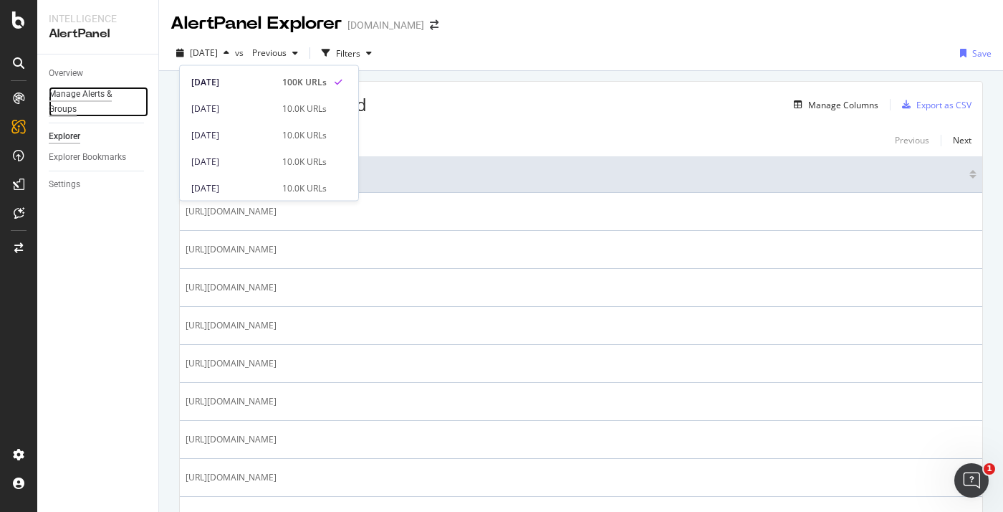
click at [80, 102] on div "Manage Alerts & Groups" at bounding box center [92, 102] width 86 height 30
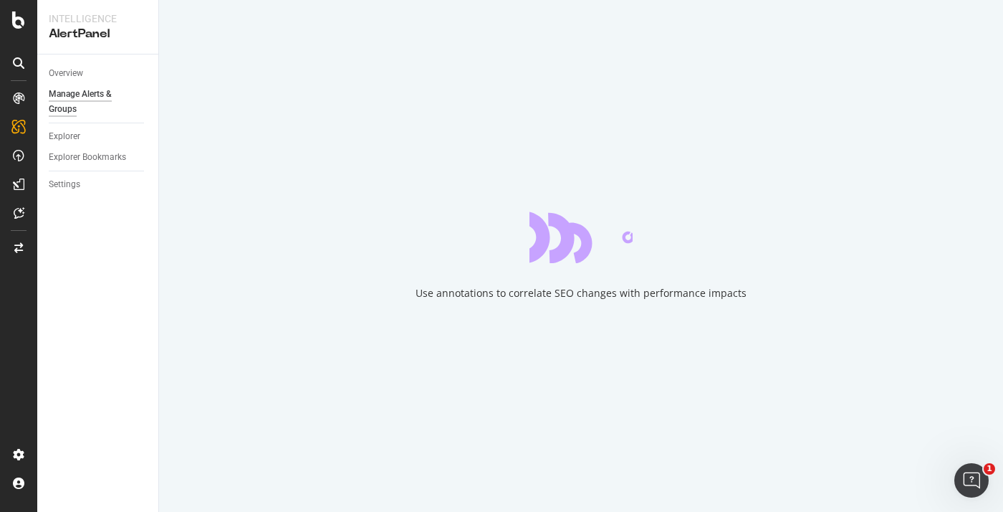
click at [74, 64] on div "Overview" at bounding box center [104, 73] width 110 height 21
click at [74, 76] on div "Overview" at bounding box center [66, 73] width 34 height 15
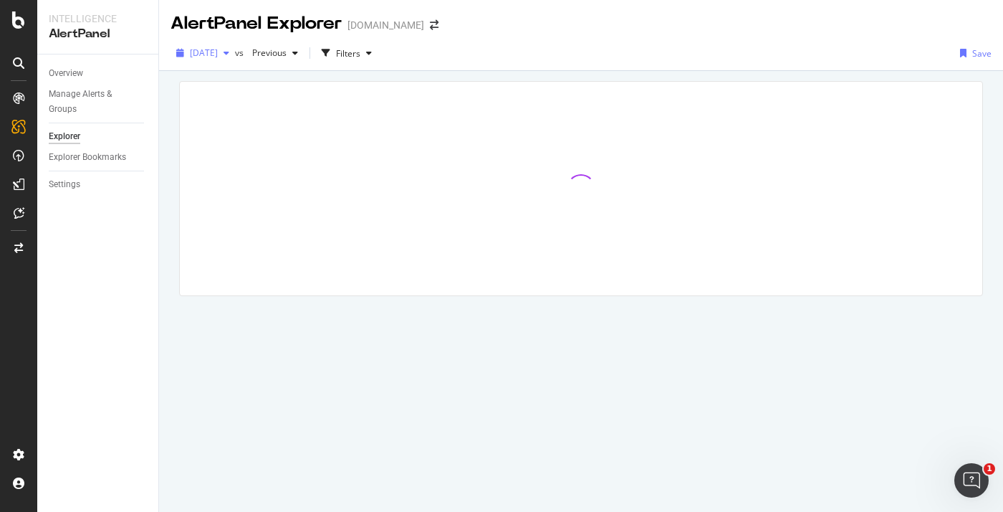
click at [218, 47] on span "2025 Aug. 21st" at bounding box center [204, 53] width 28 height 12
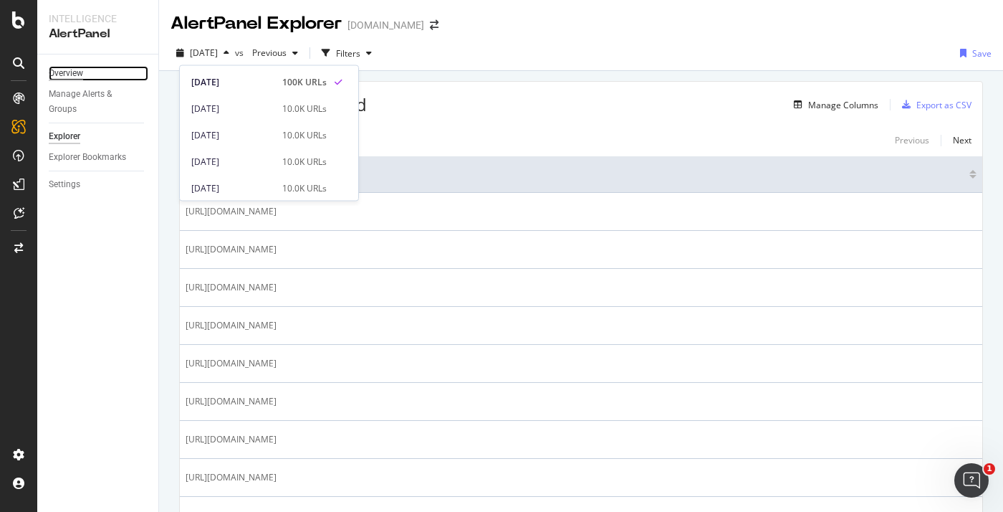
click at [80, 79] on div "Overview" at bounding box center [66, 73] width 34 height 15
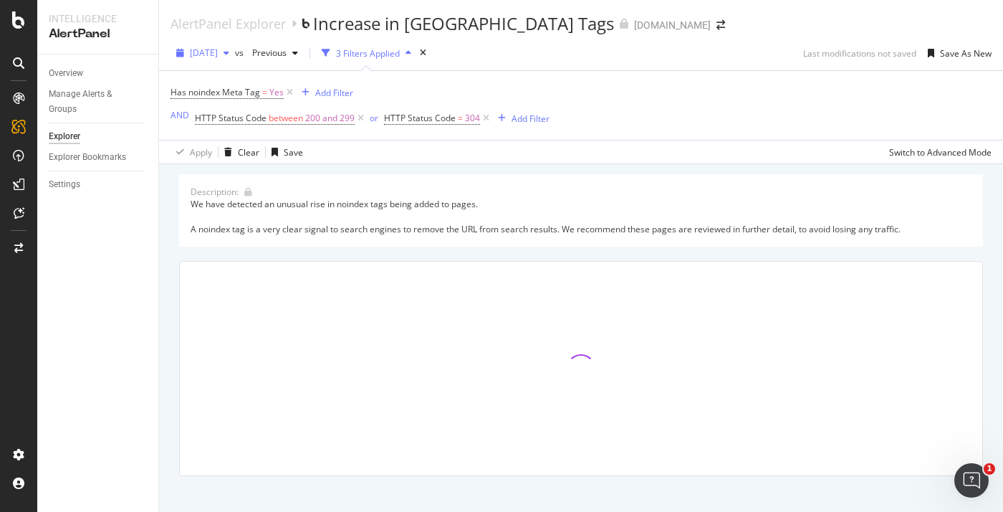
click at [235, 60] on div "[DATE]" at bounding box center [203, 52] width 64 height 21
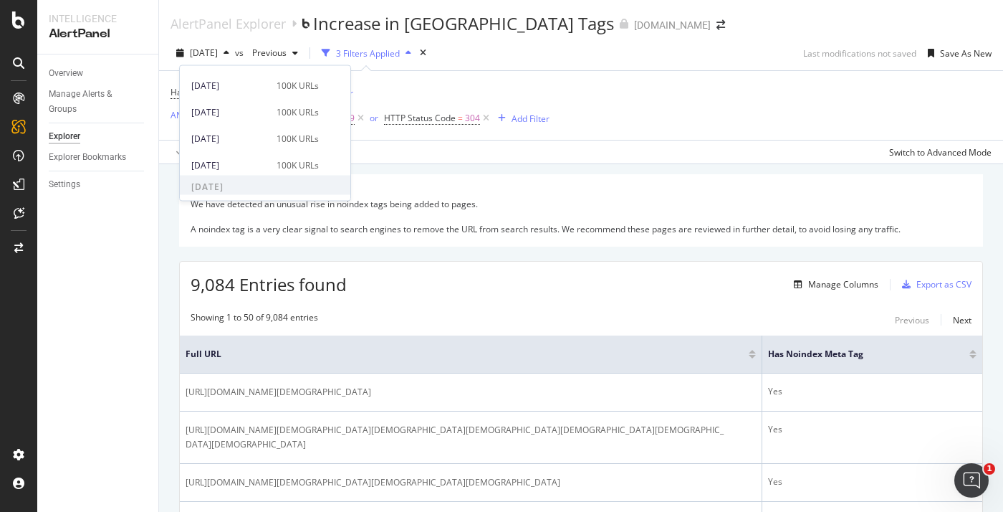
scroll to position [466, 0]
click at [255, 168] on div "[DATE]" at bounding box center [229, 172] width 77 height 13
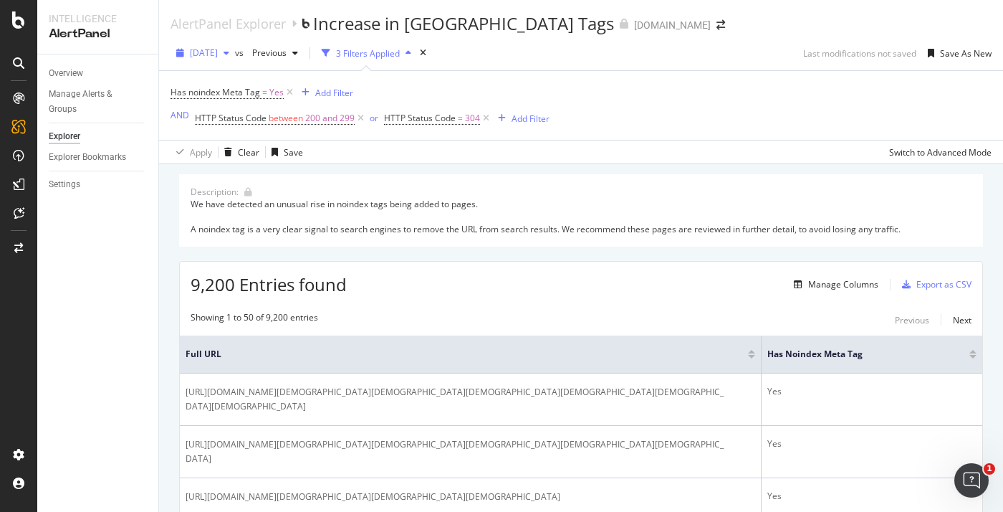
click at [218, 54] on span "[DATE]" at bounding box center [204, 53] width 28 height 12
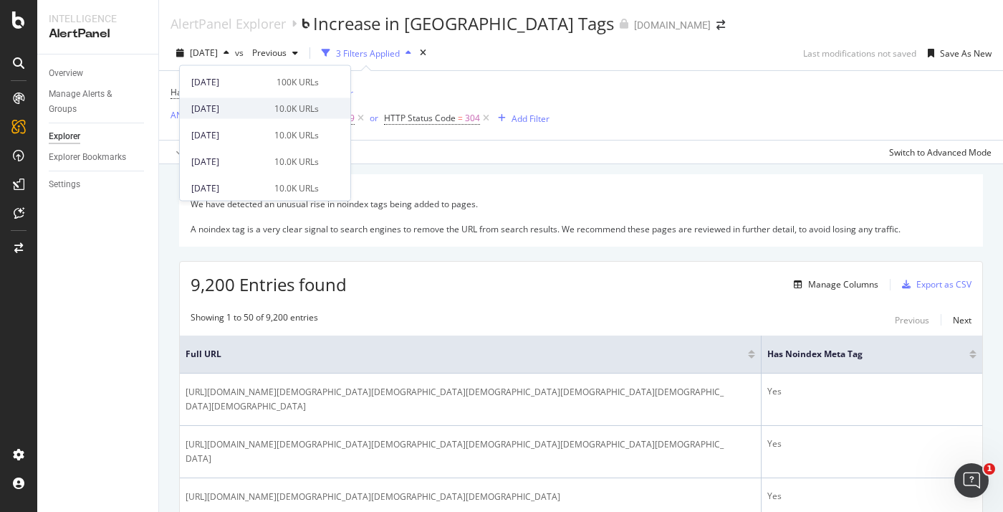
click at [229, 106] on div "2025 Aug. 21st" at bounding box center [228, 108] width 75 height 13
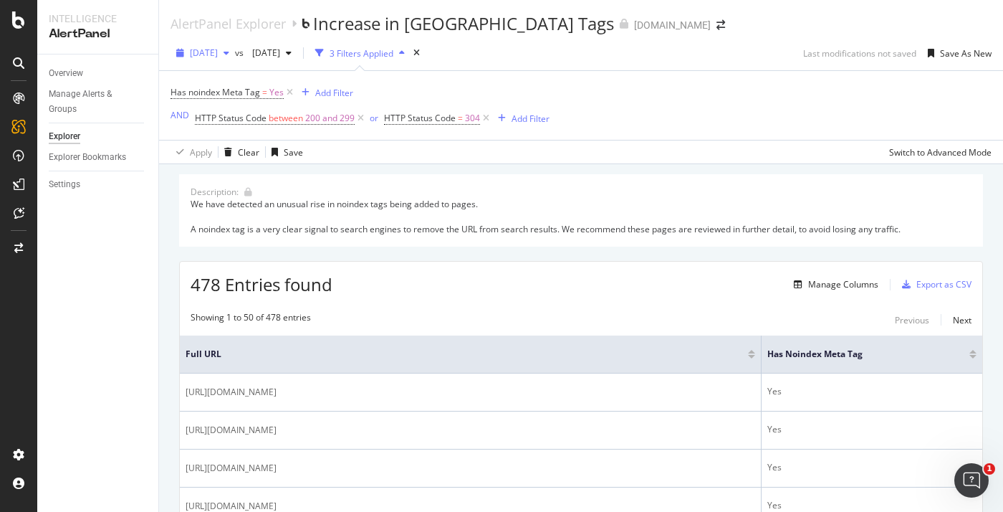
click at [218, 54] on span "2025 Aug. 21st" at bounding box center [204, 53] width 28 height 12
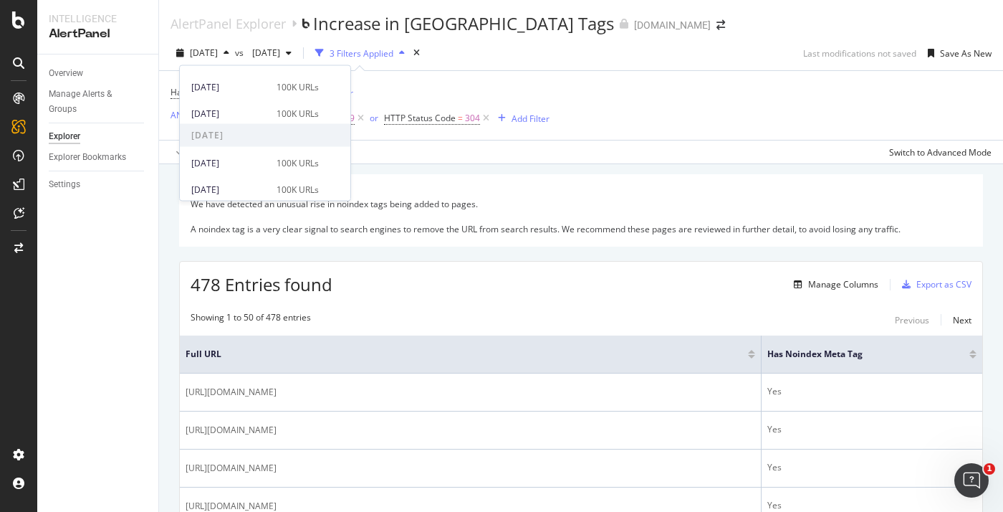
scroll to position [553, 0]
click at [230, 165] on div "2025 Jul. 30th" at bounding box center [229, 161] width 77 height 13
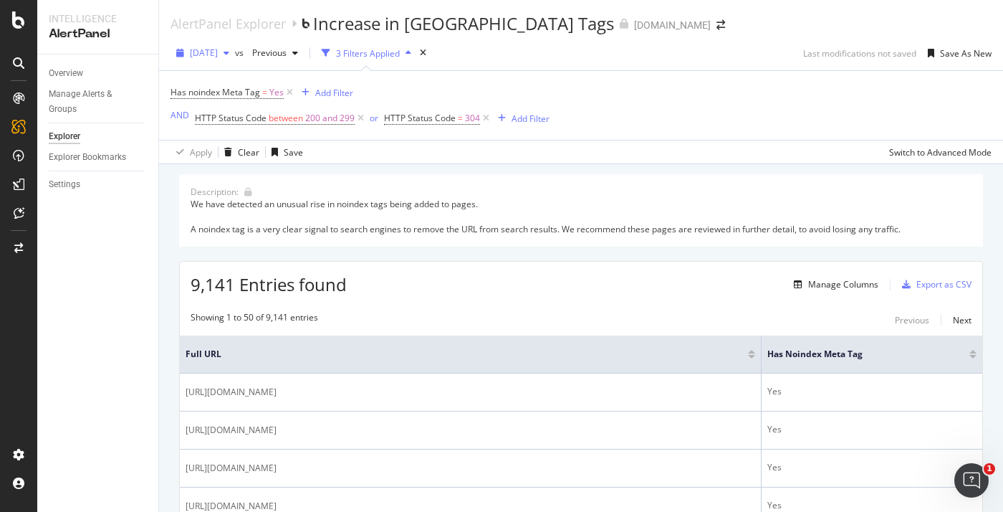
click at [218, 56] on span "2025 Jul. 30th" at bounding box center [204, 53] width 28 height 12
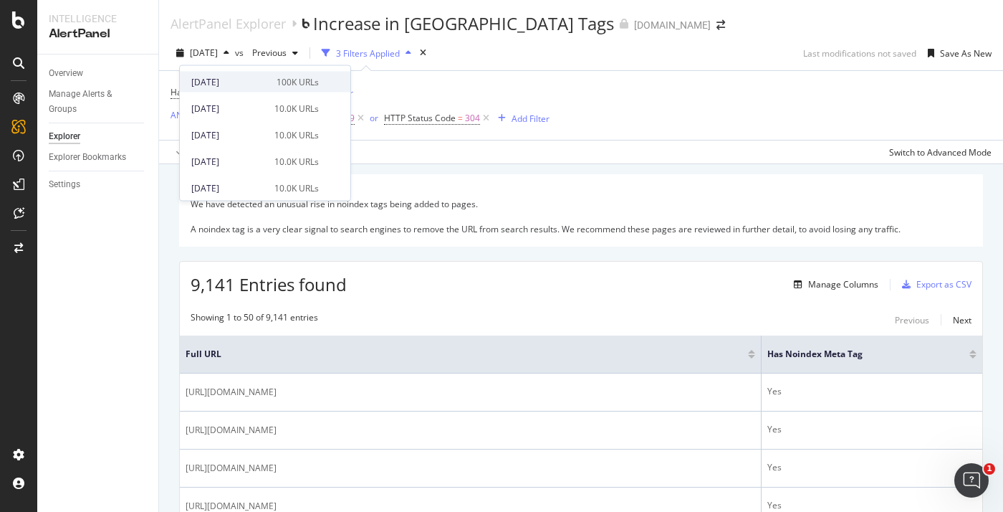
click at [216, 84] on div "[DATE]" at bounding box center [229, 81] width 77 height 13
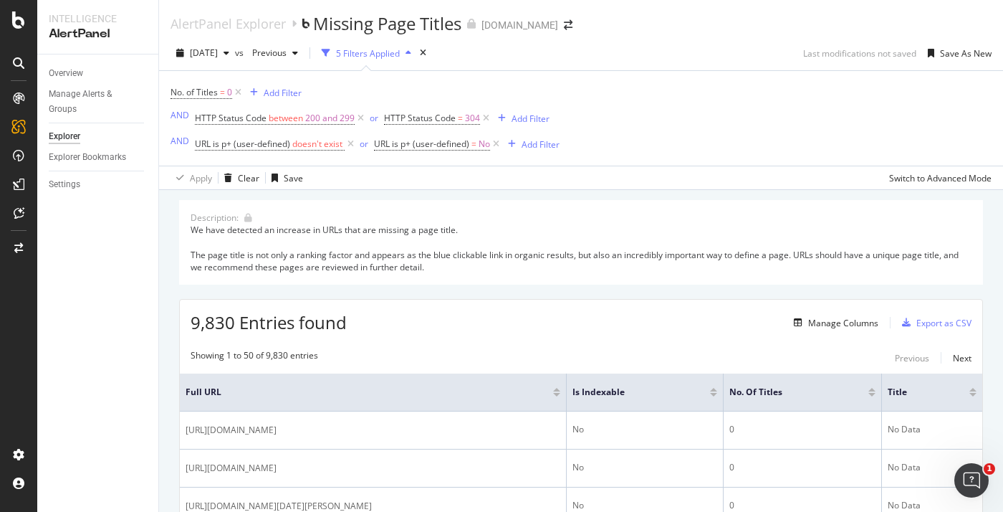
scroll to position [130, 0]
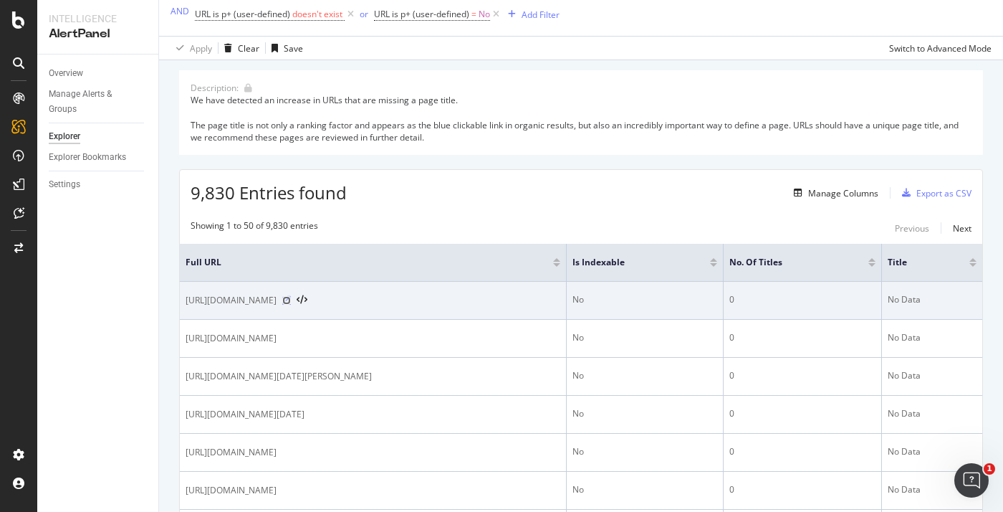
click at [291, 302] on icon at bounding box center [286, 300] width 9 height 9
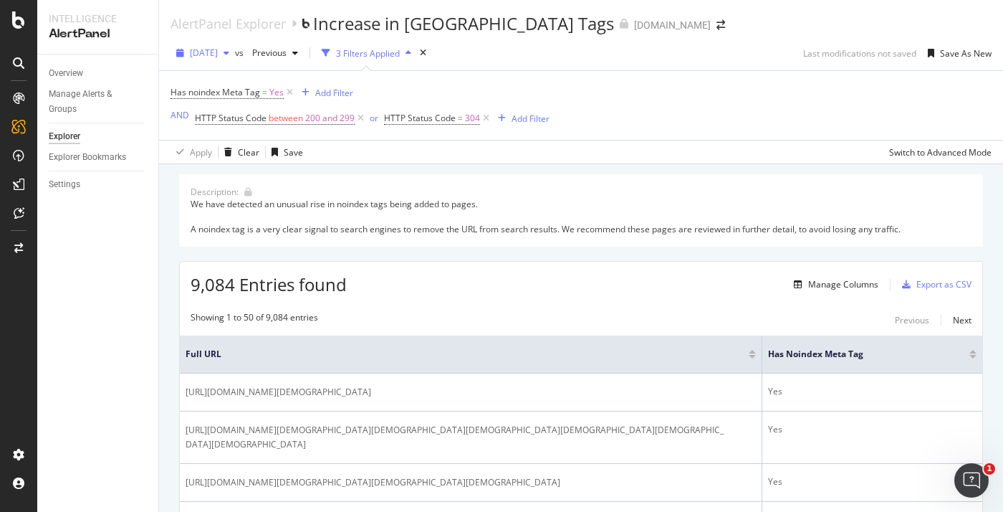
click at [235, 49] on div "button" at bounding box center [226, 53] width 17 height 9
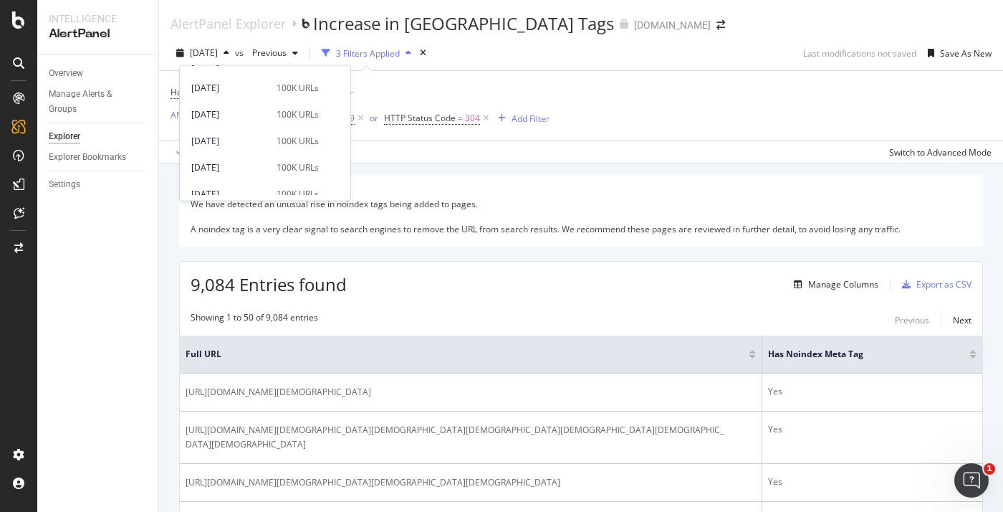
scroll to position [926, 0]
click at [266, 132] on div "2025 Jul. 15th 100K URLs" at bounding box center [255, 133] width 128 height 13
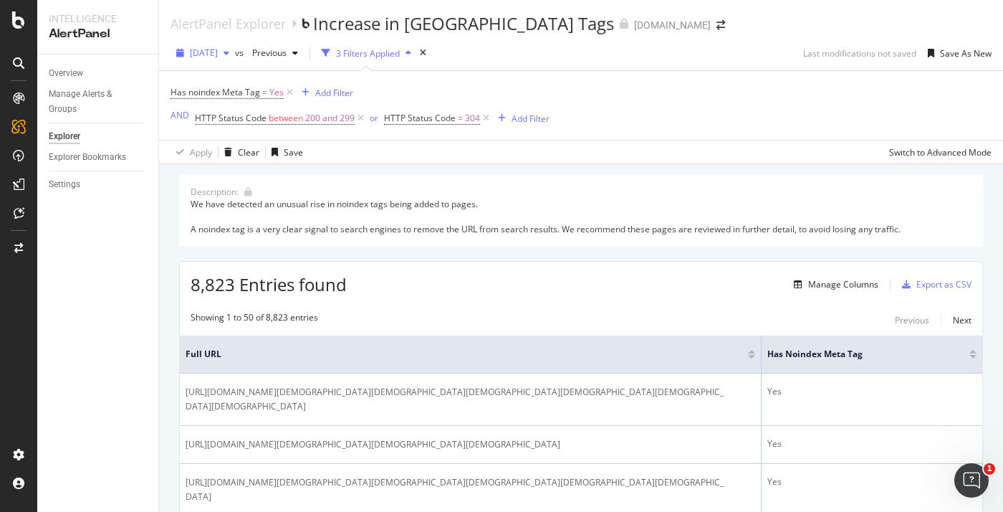
click at [218, 55] on span "2025 Jul. 15th" at bounding box center [204, 53] width 28 height 12
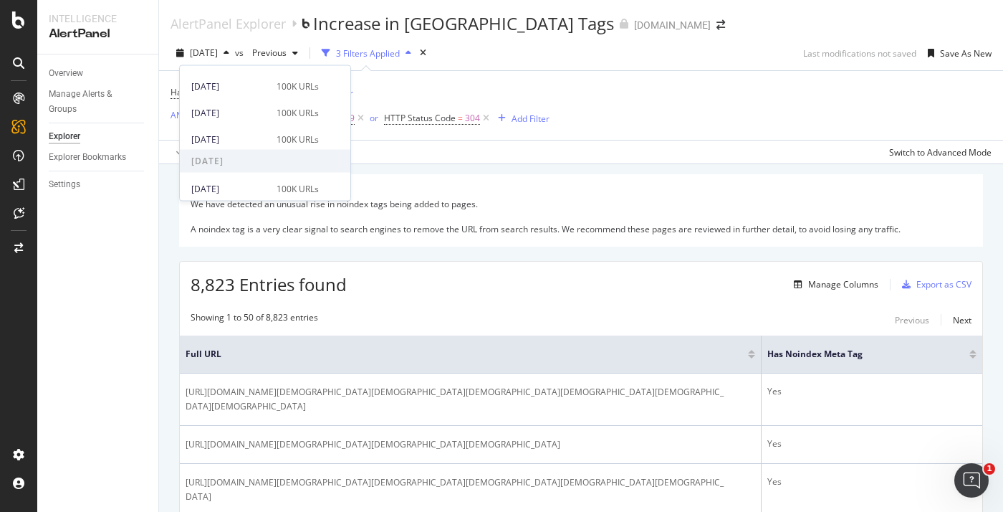
scroll to position [688, 0]
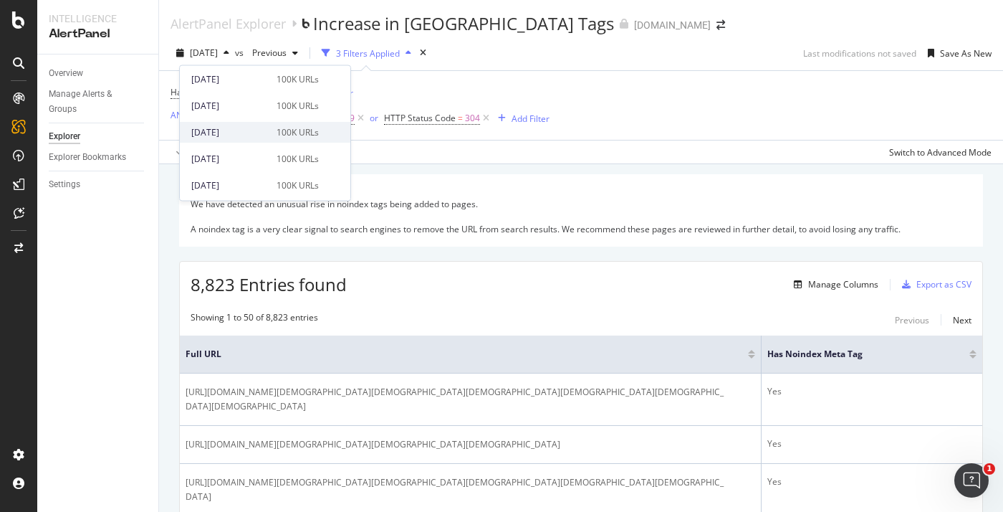
click at [239, 125] on div "2025 Jul. 24th 100K URLs" at bounding box center [265, 133] width 171 height 21
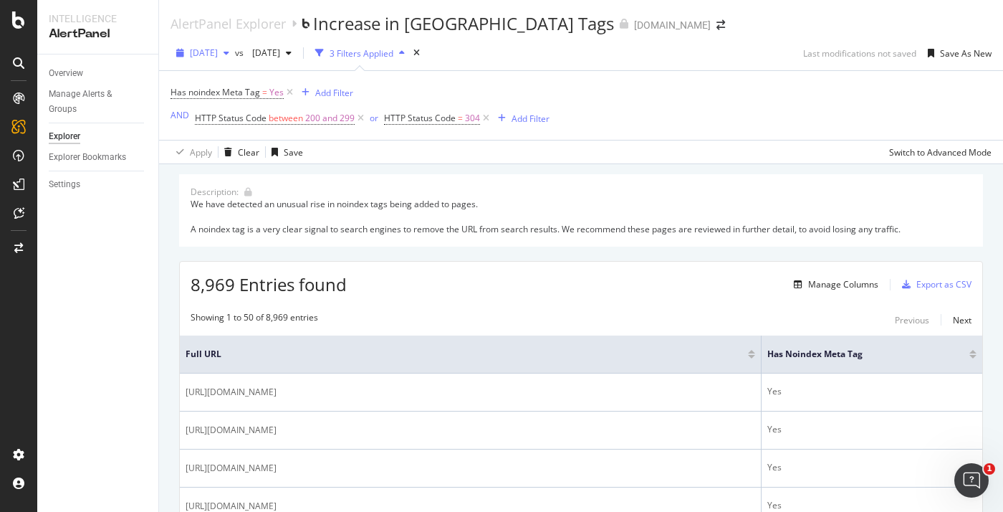
click at [218, 52] on span "2025 Jul. 24th" at bounding box center [204, 53] width 28 height 12
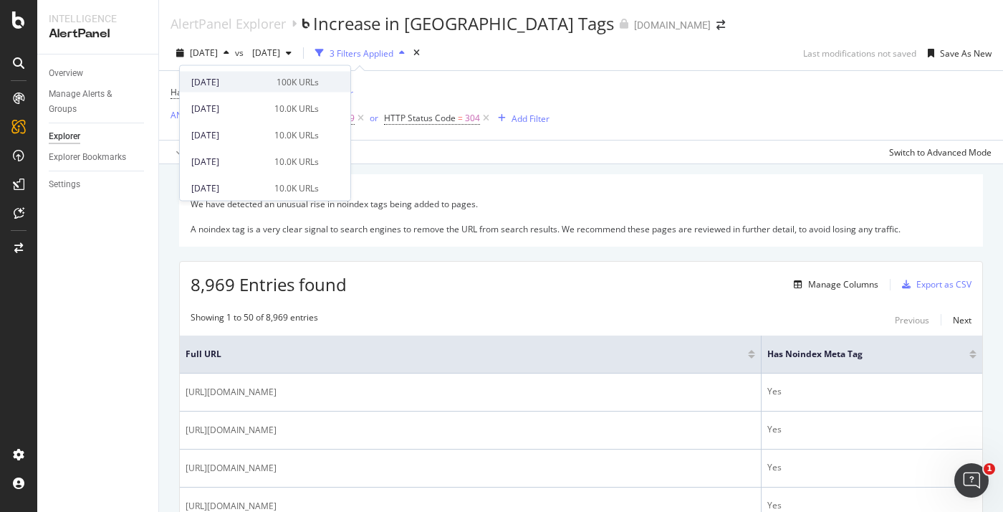
click at [219, 85] on div "2025 Aug. 22nd" at bounding box center [229, 81] width 77 height 13
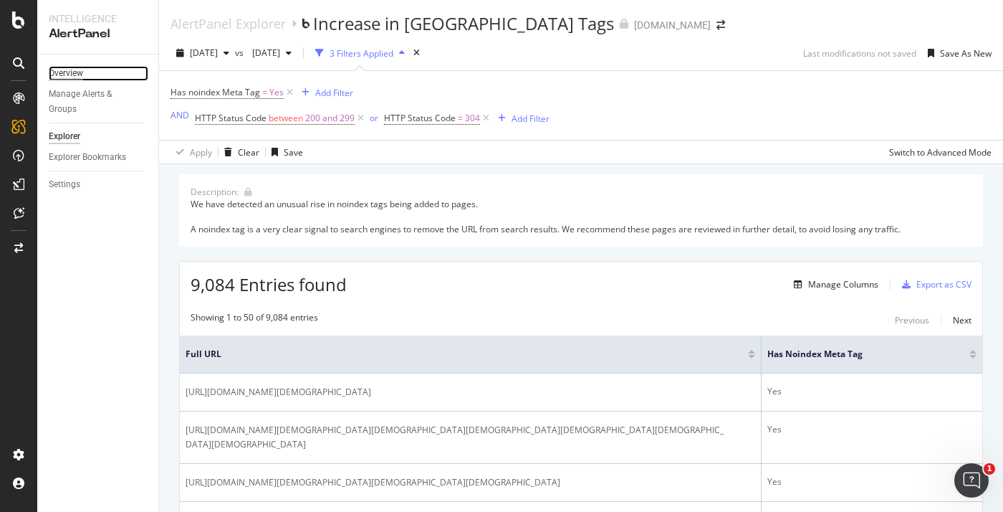
click at [75, 69] on div "Overview" at bounding box center [66, 73] width 34 height 15
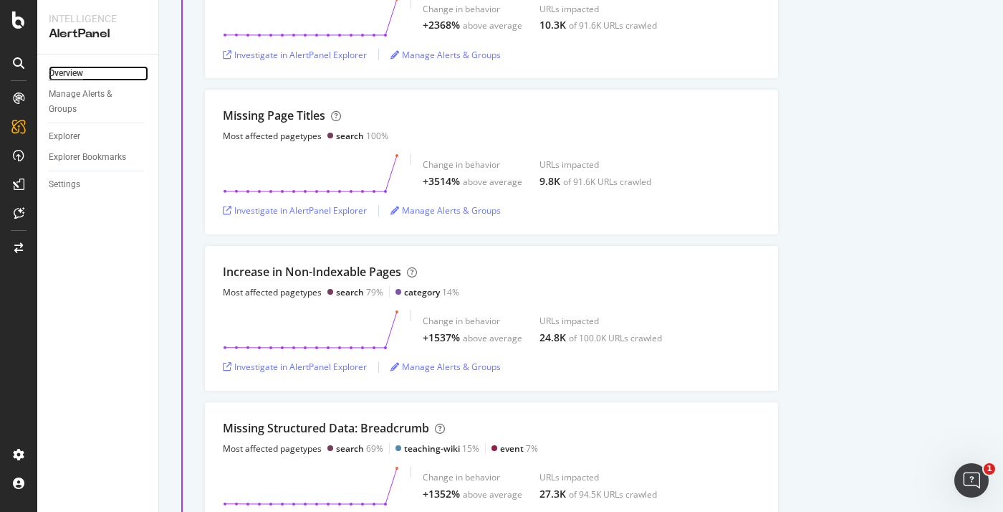
scroll to position [733, 0]
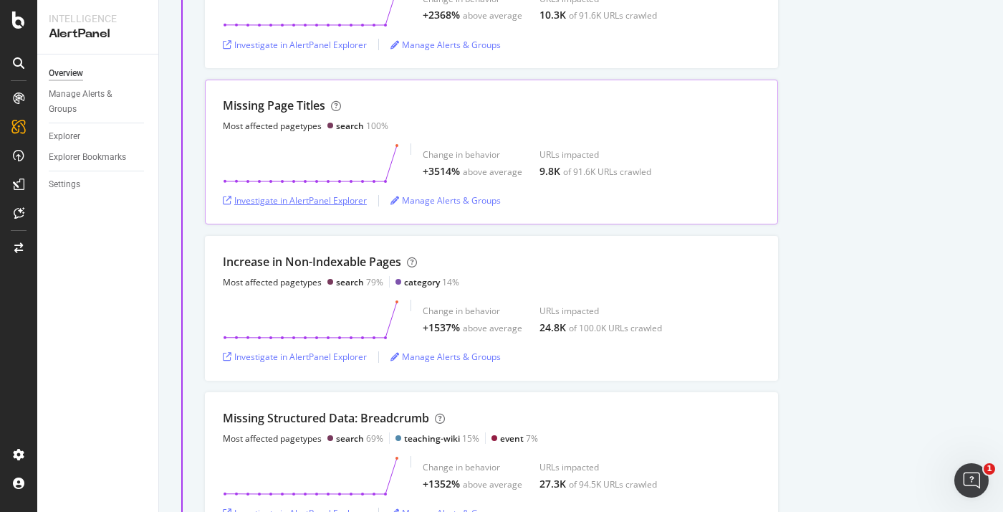
click at [305, 196] on div "Investigate in AlertPanel Explorer" at bounding box center [295, 200] width 144 height 12
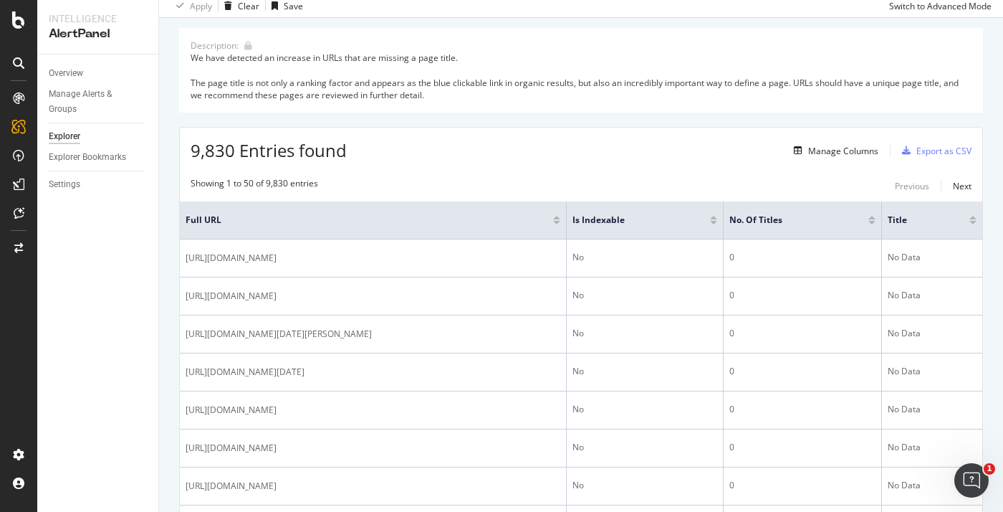
scroll to position [191, 0]
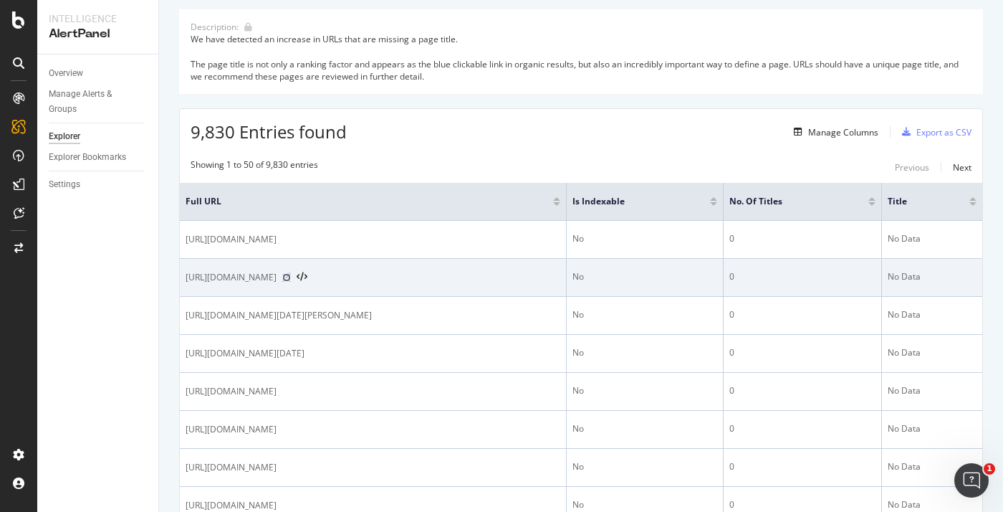
click at [291, 281] on icon at bounding box center [286, 277] width 9 height 9
